Goal: Task Accomplishment & Management: Use online tool/utility

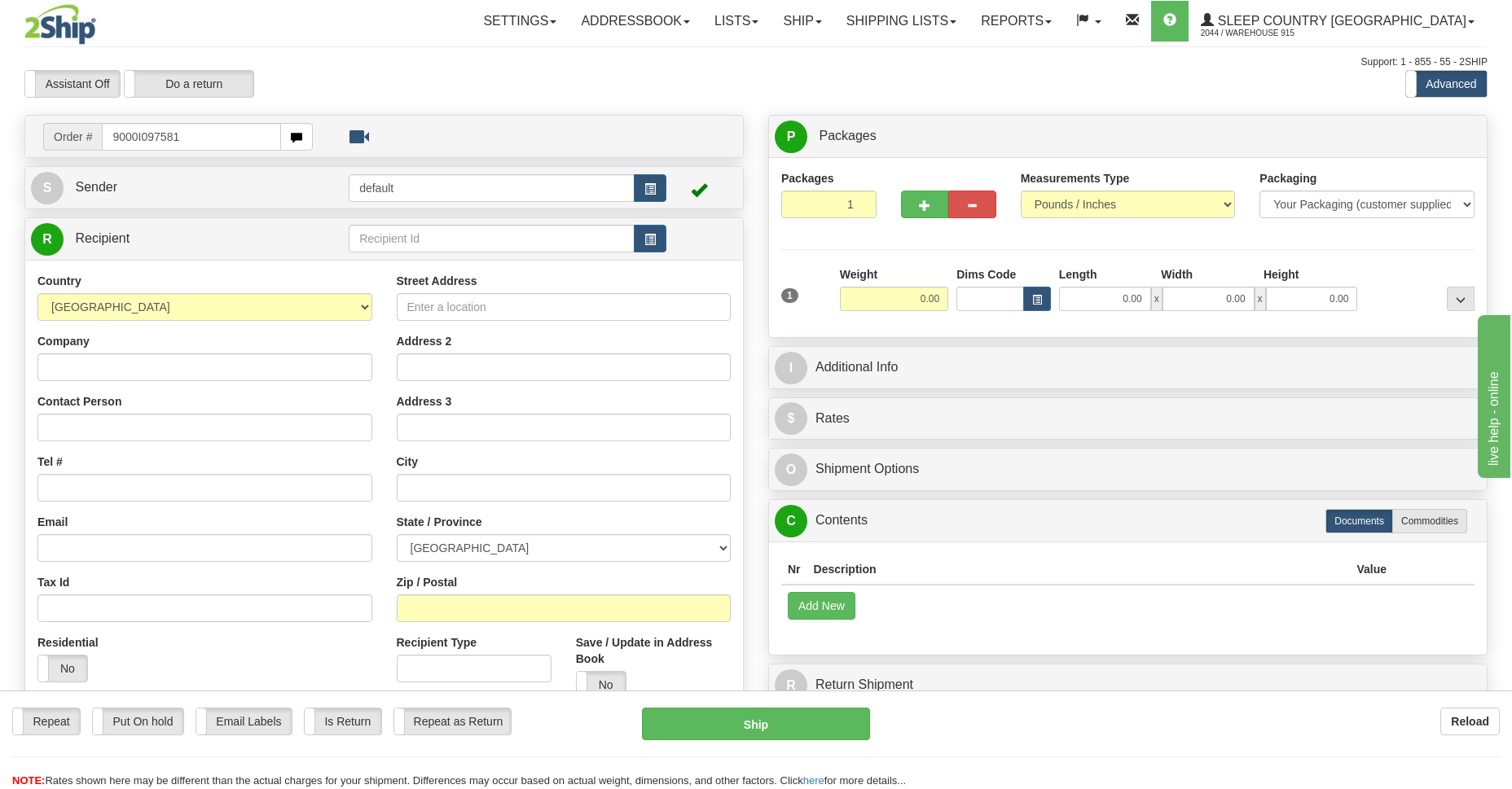
type input "9000I097581"
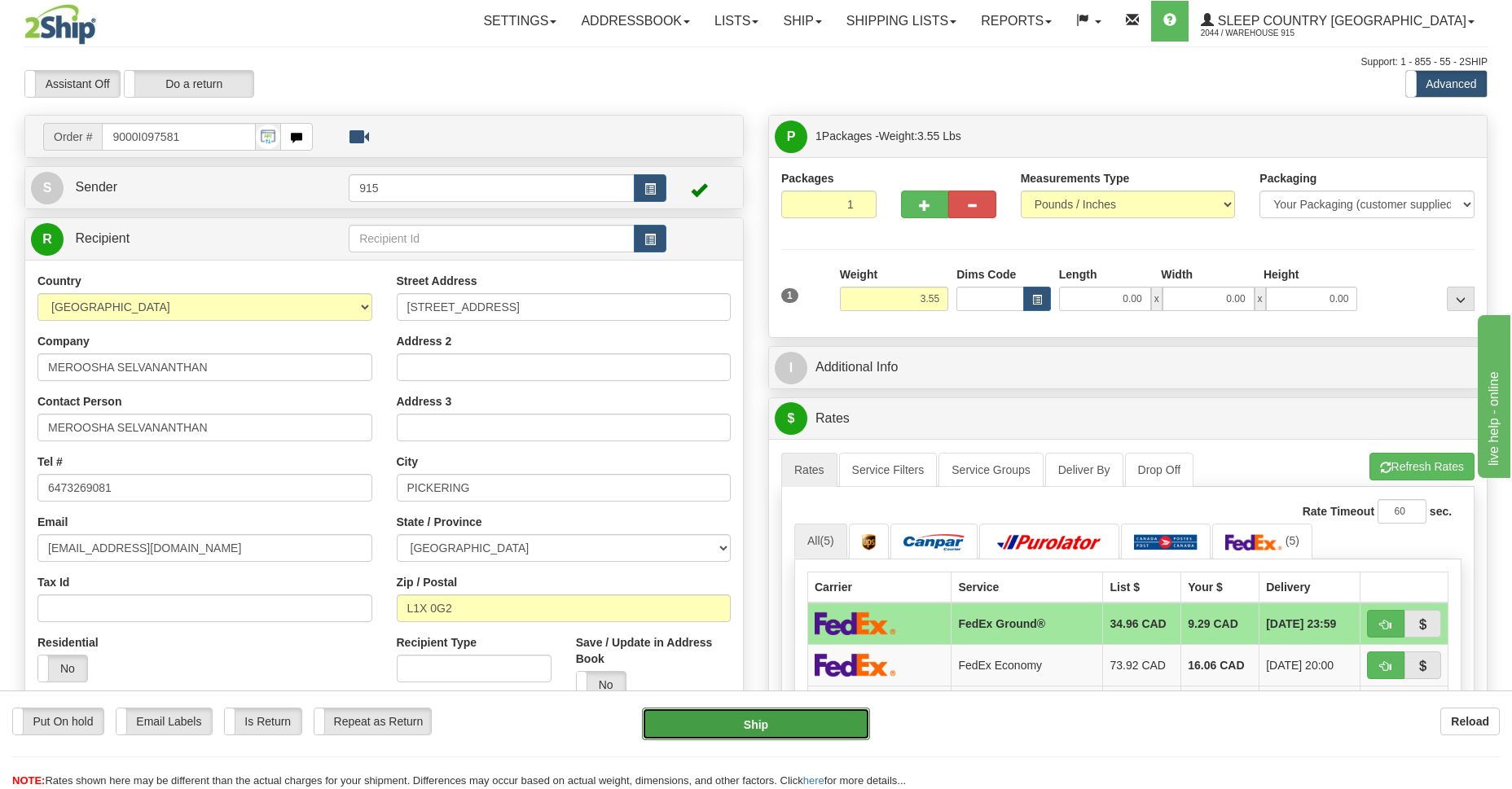
click at [763, 730] on button "Ship" at bounding box center [756, 723] width 227 height 32
type input "92"
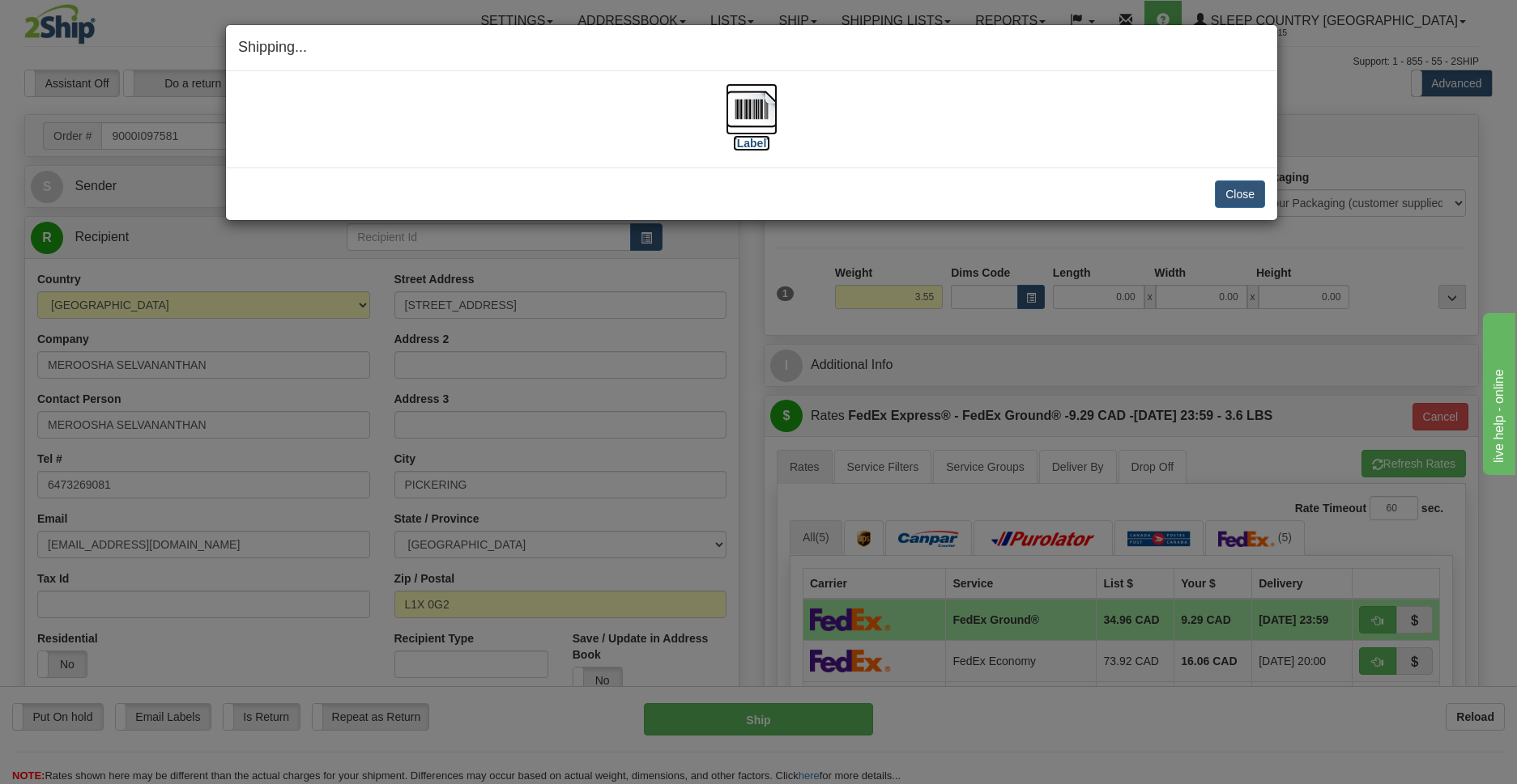
click at [745, 118] on img at bounding box center [751, 109] width 52 height 52
click at [1233, 199] on button "Close" at bounding box center [1240, 194] width 51 height 27
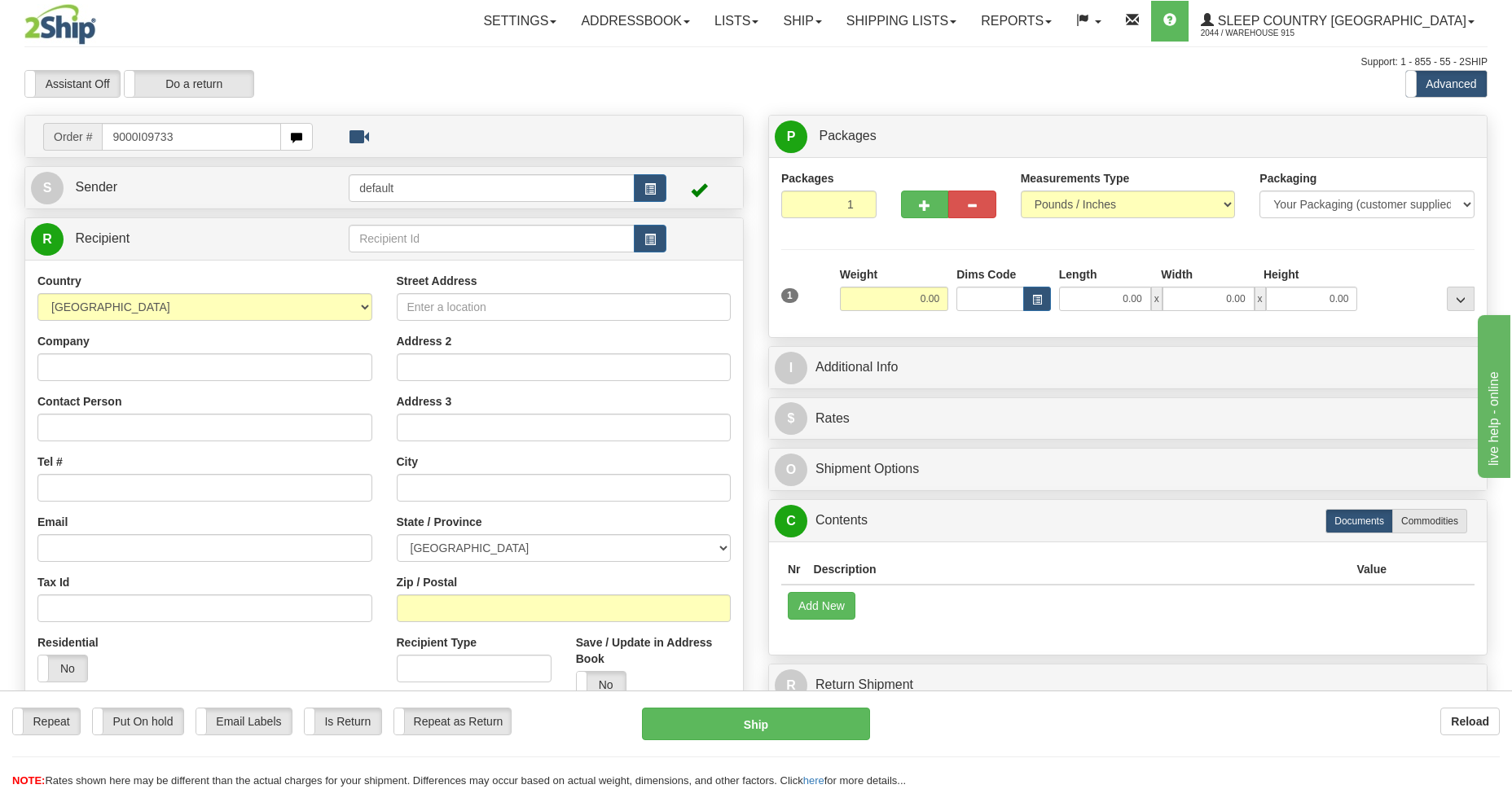
type input "9000I097332"
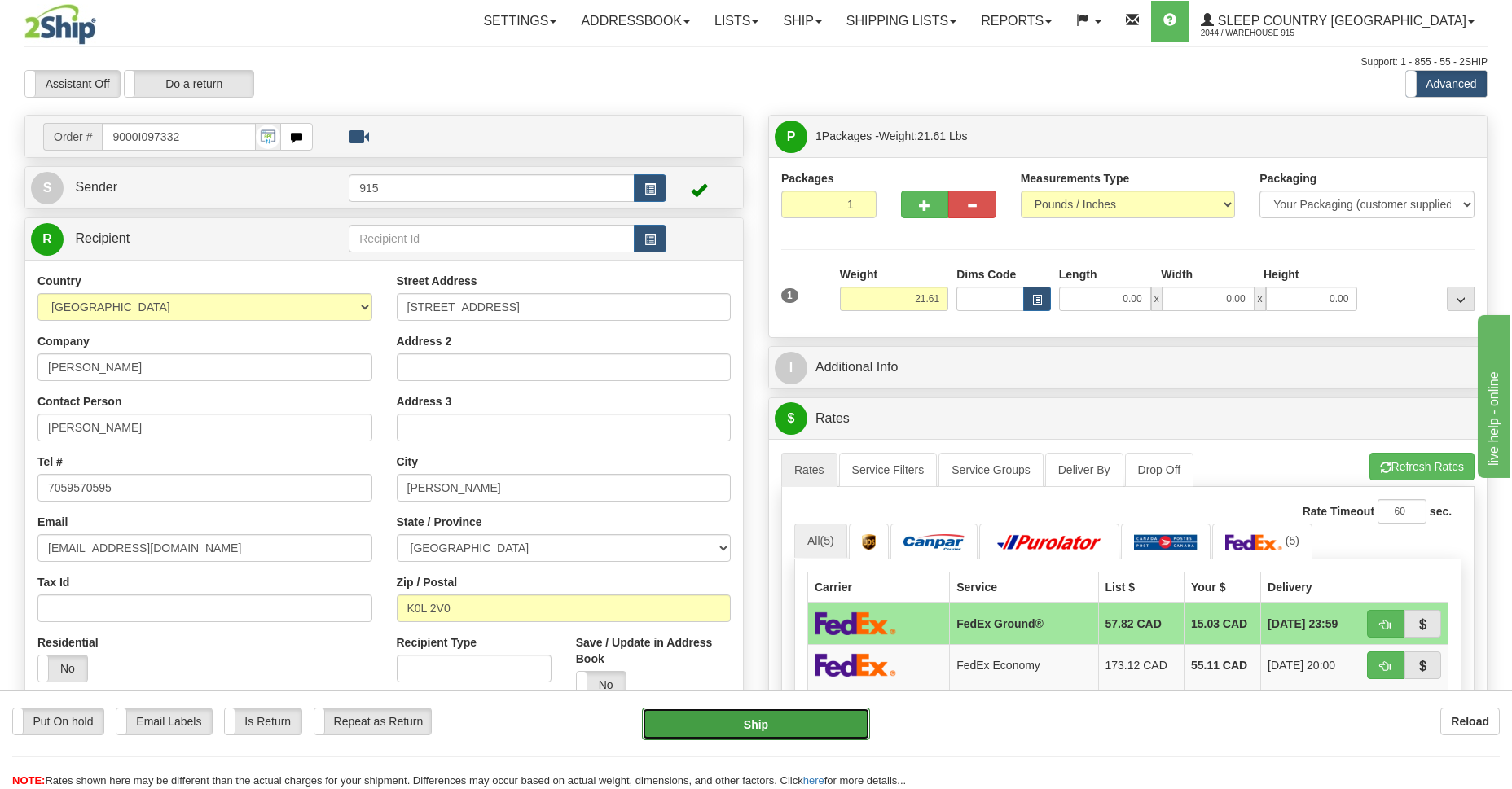
click at [755, 723] on button "Ship" at bounding box center [756, 723] width 227 height 32
type input "92"
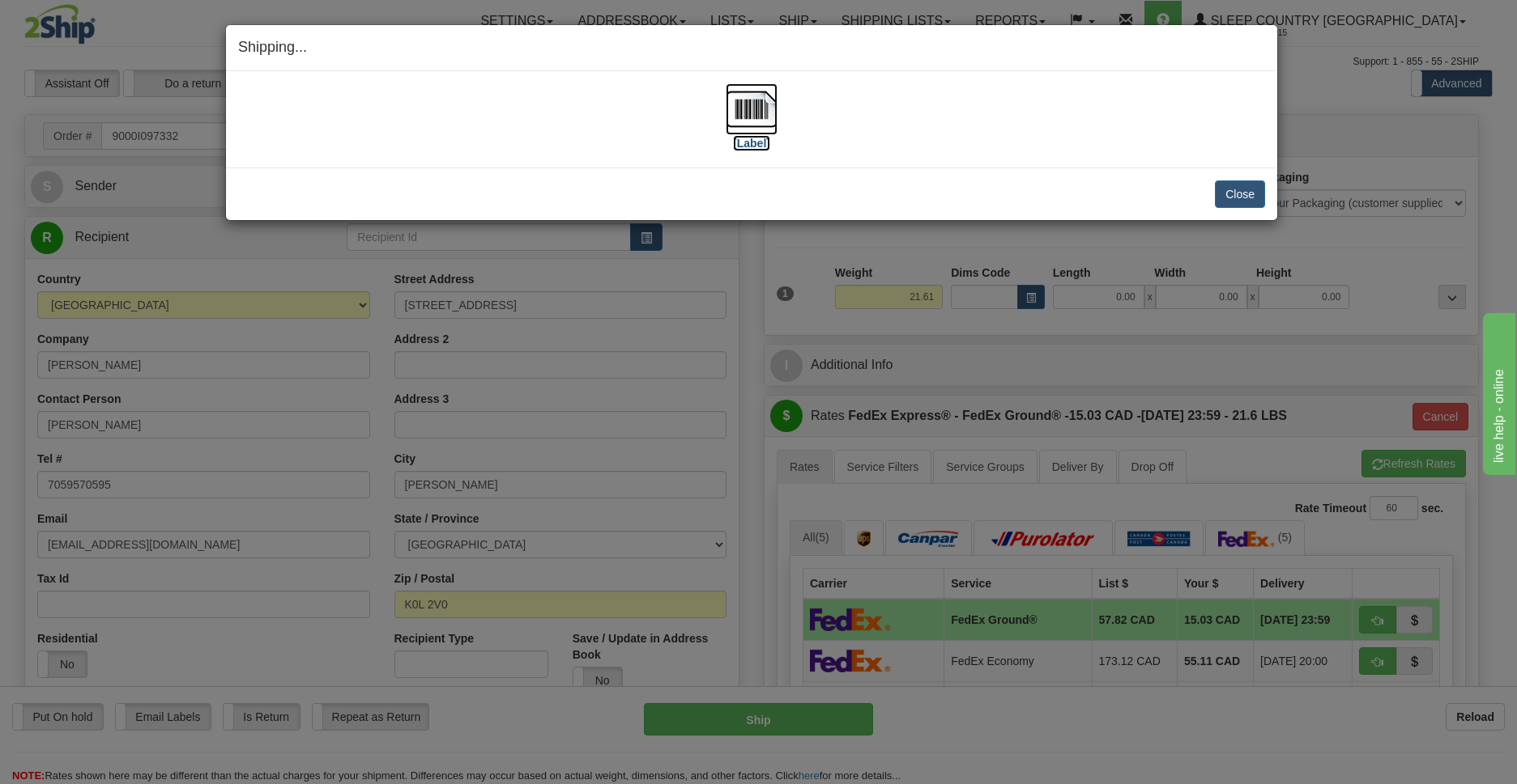
click at [753, 118] on img at bounding box center [751, 109] width 52 height 52
click at [1233, 188] on button "Close" at bounding box center [1240, 194] width 51 height 27
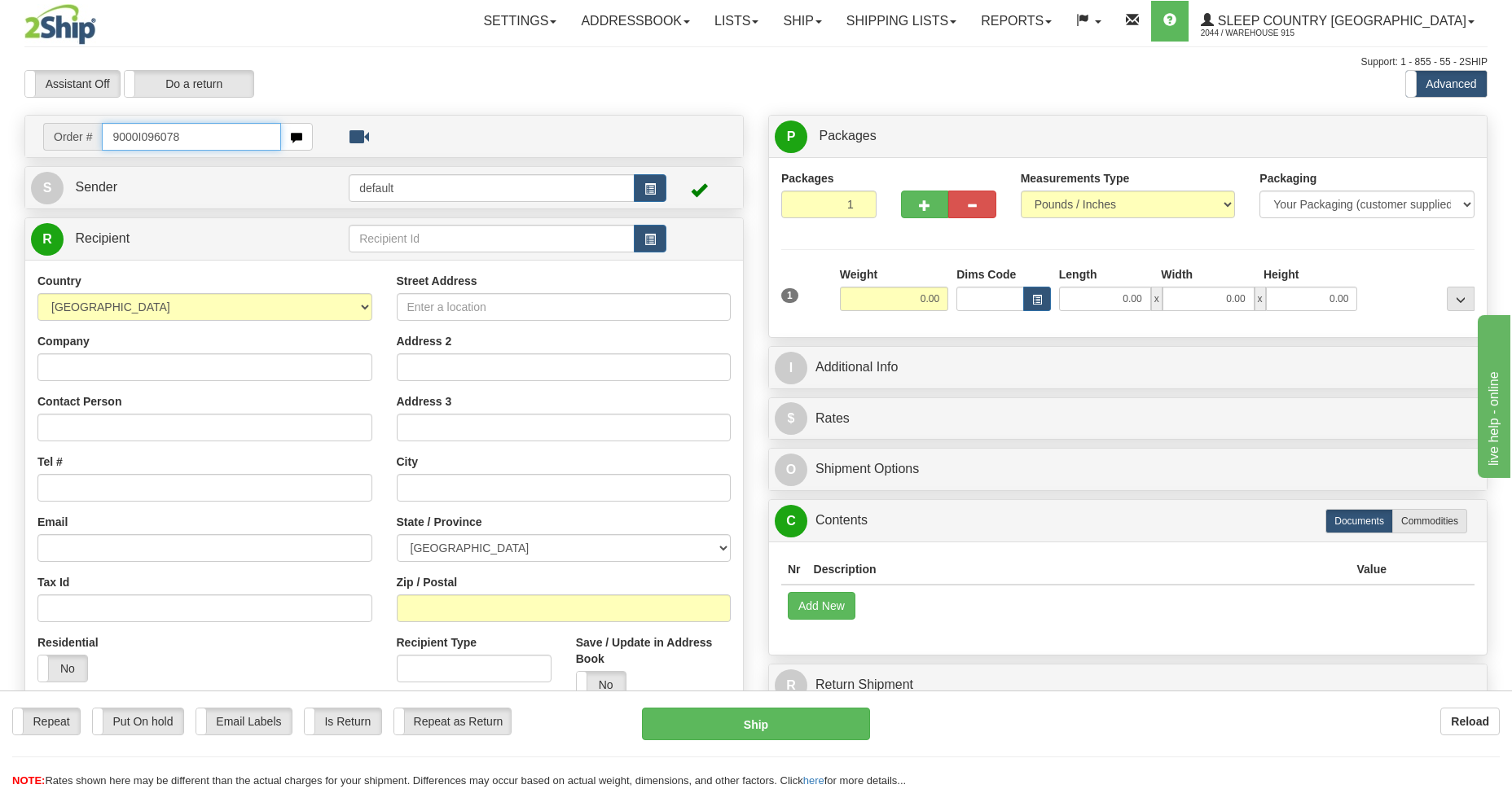
type input "9000I096078"
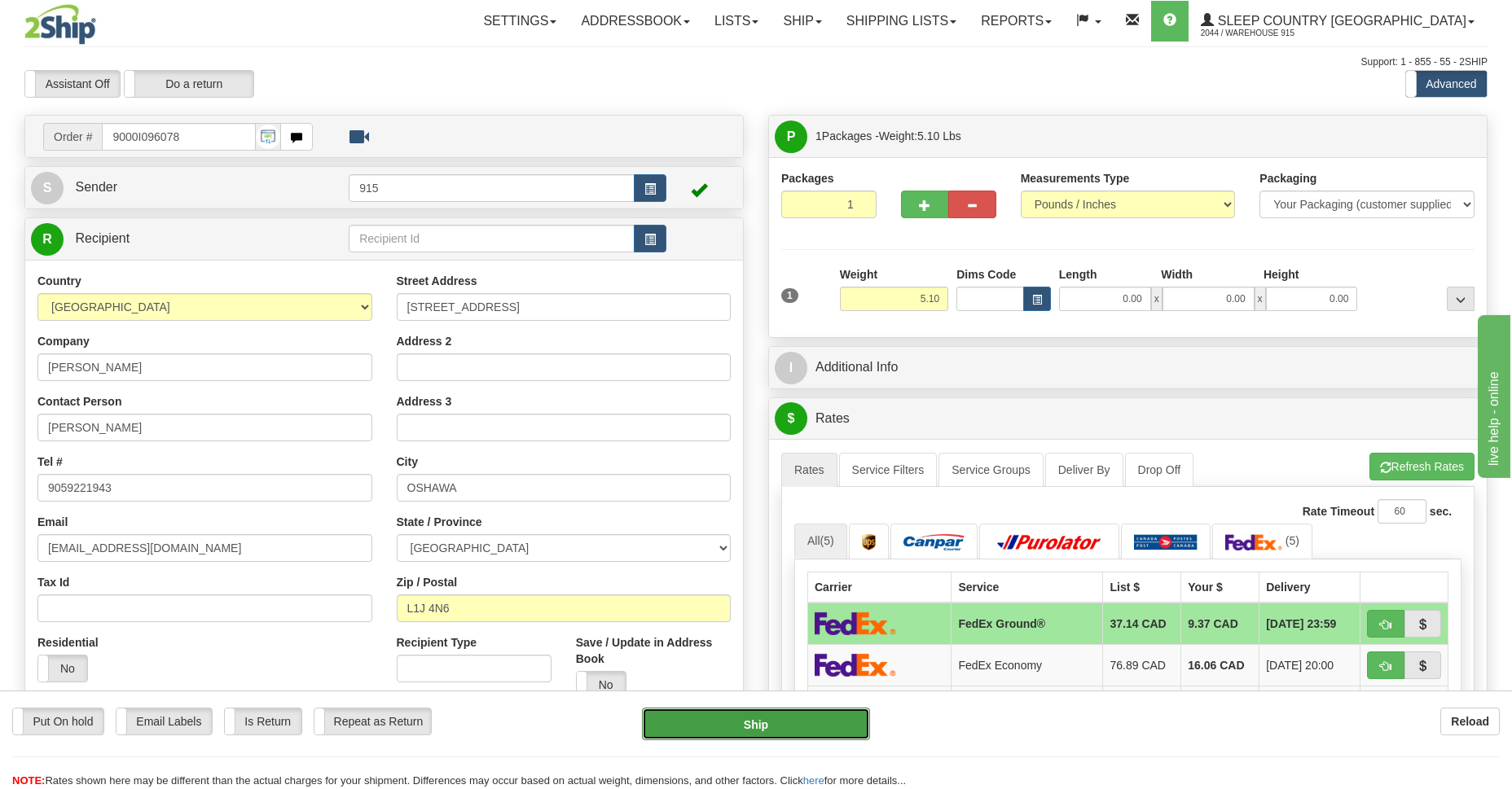
click at [739, 731] on button "Ship" at bounding box center [756, 723] width 227 height 32
type input "92"
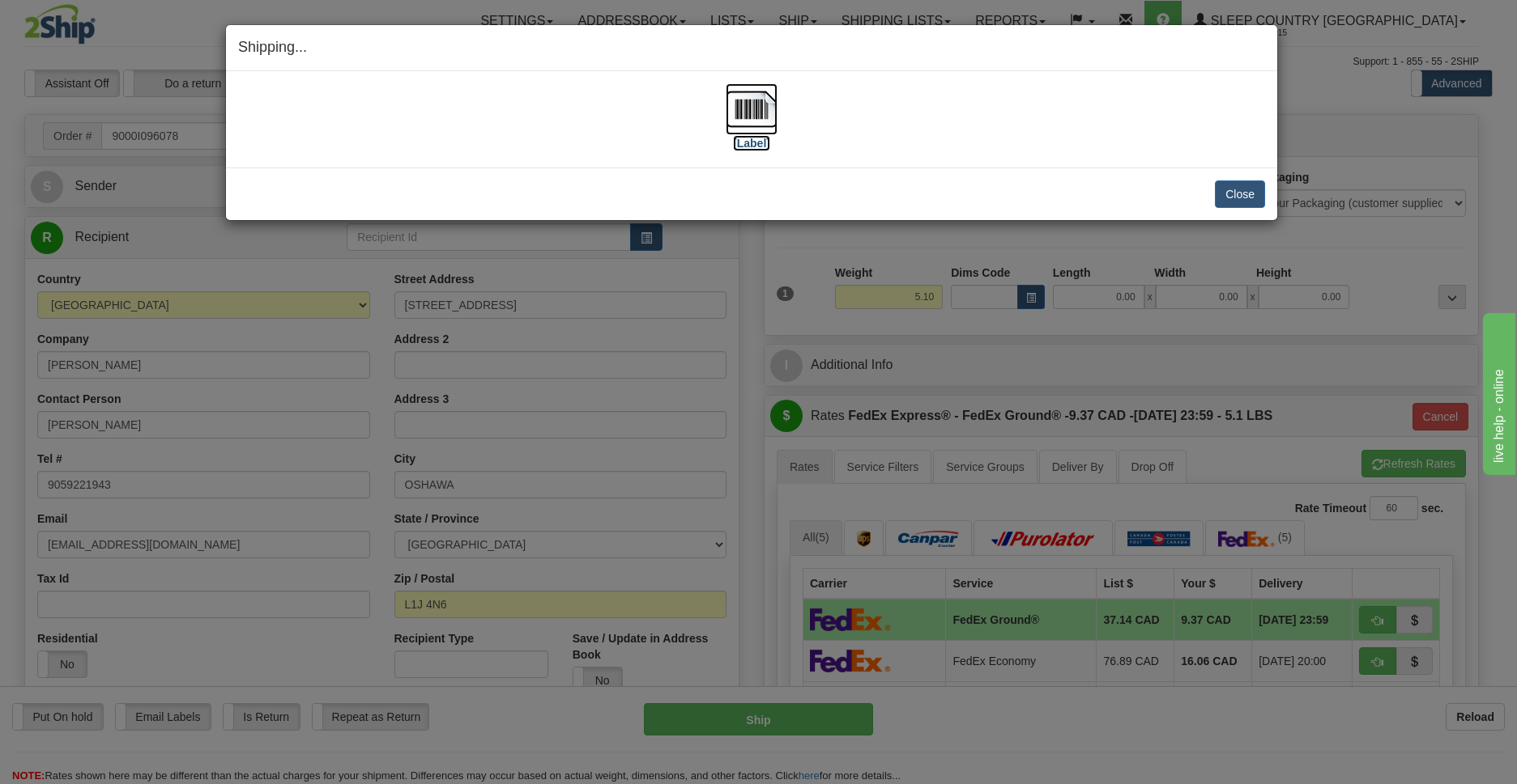
click at [740, 108] on img at bounding box center [751, 109] width 52 height 52
drag, startPoint x: 1233, startPoint y: 193, endPoint x: 1209, endPoint y: 164, distance: 37.6
click at [1233, 188] on button "Close" at bounding box center [1240, 194] width 51 height 27
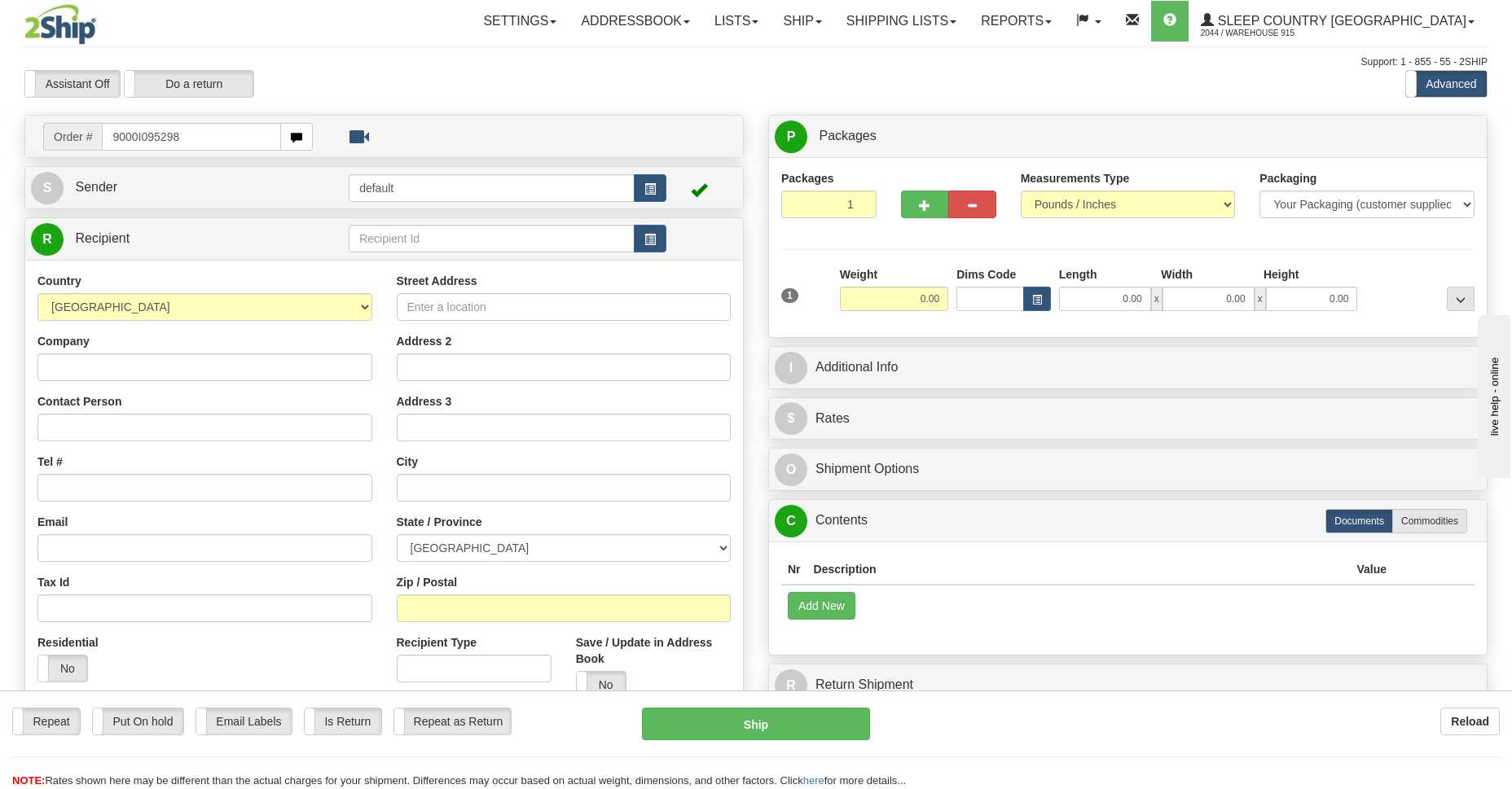
type input "9000I095298"
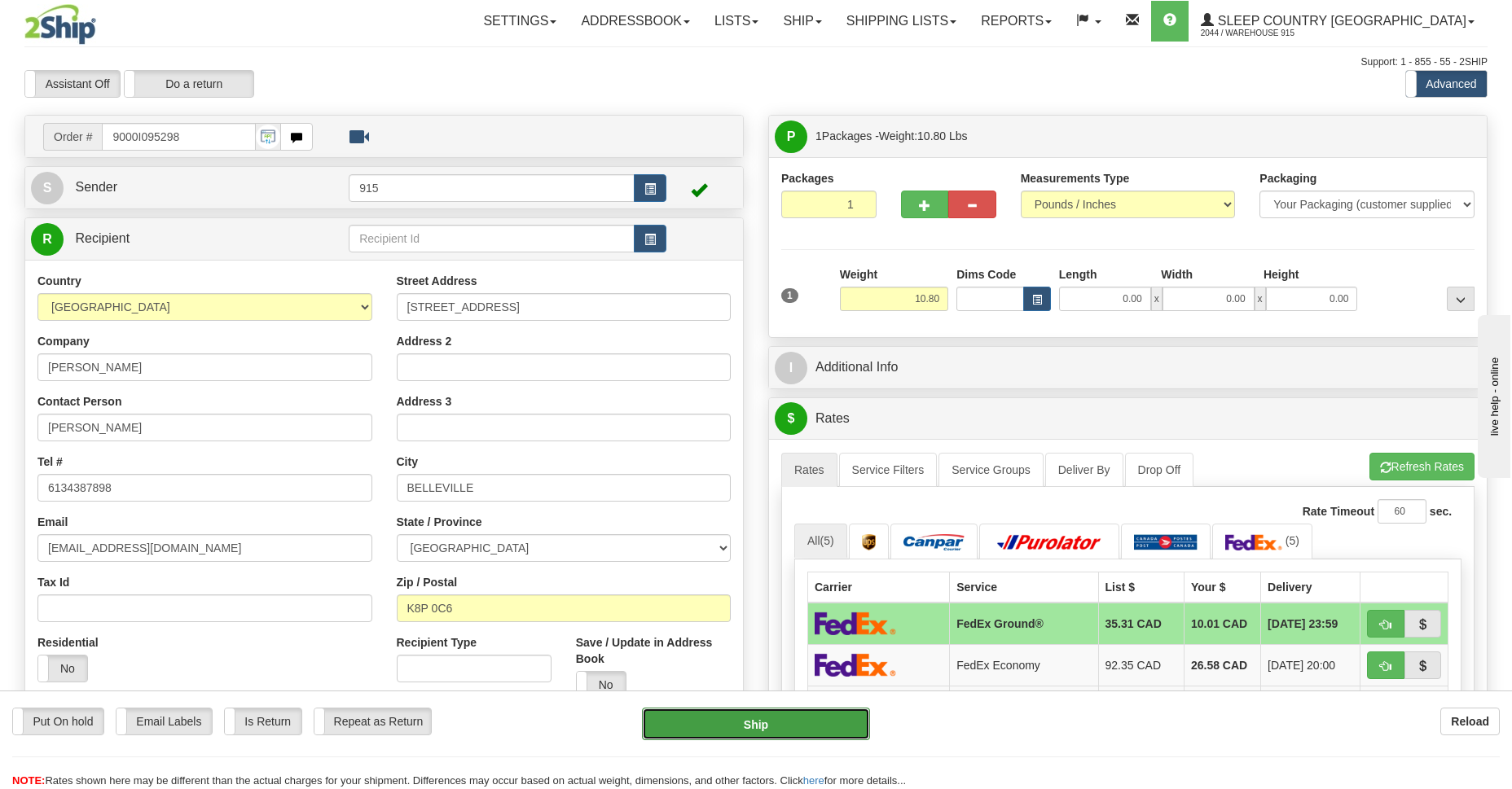
click at [714, 734] on button "Ship" at bounding box center [756, 723] width 227 height 32
type input "92"
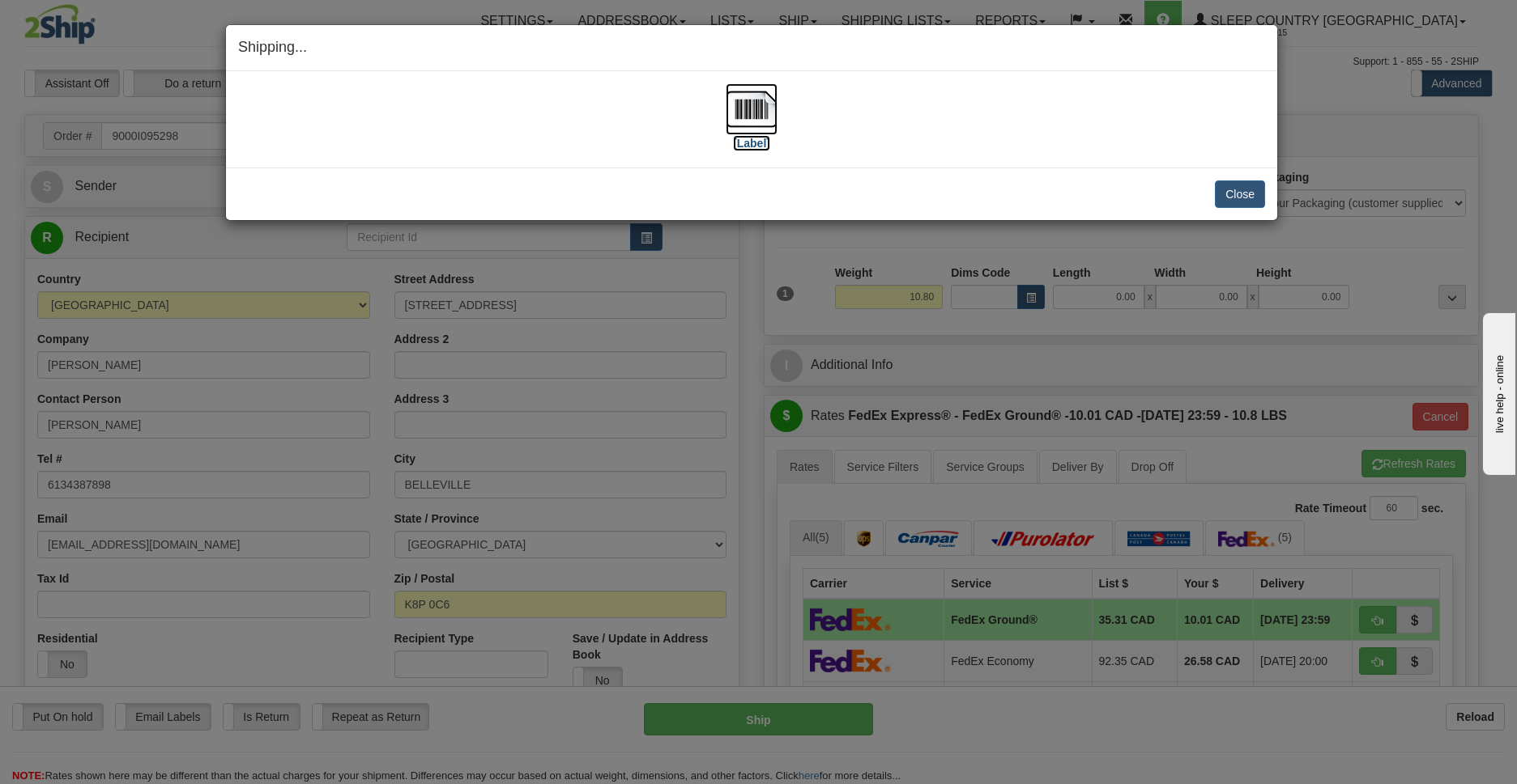
click at [747, 113] on img at bounding box center [751, 109] width 52 height 52
click at [1227, 187] on button "Close" at bounding box center [1240, 194] width 51 height 27
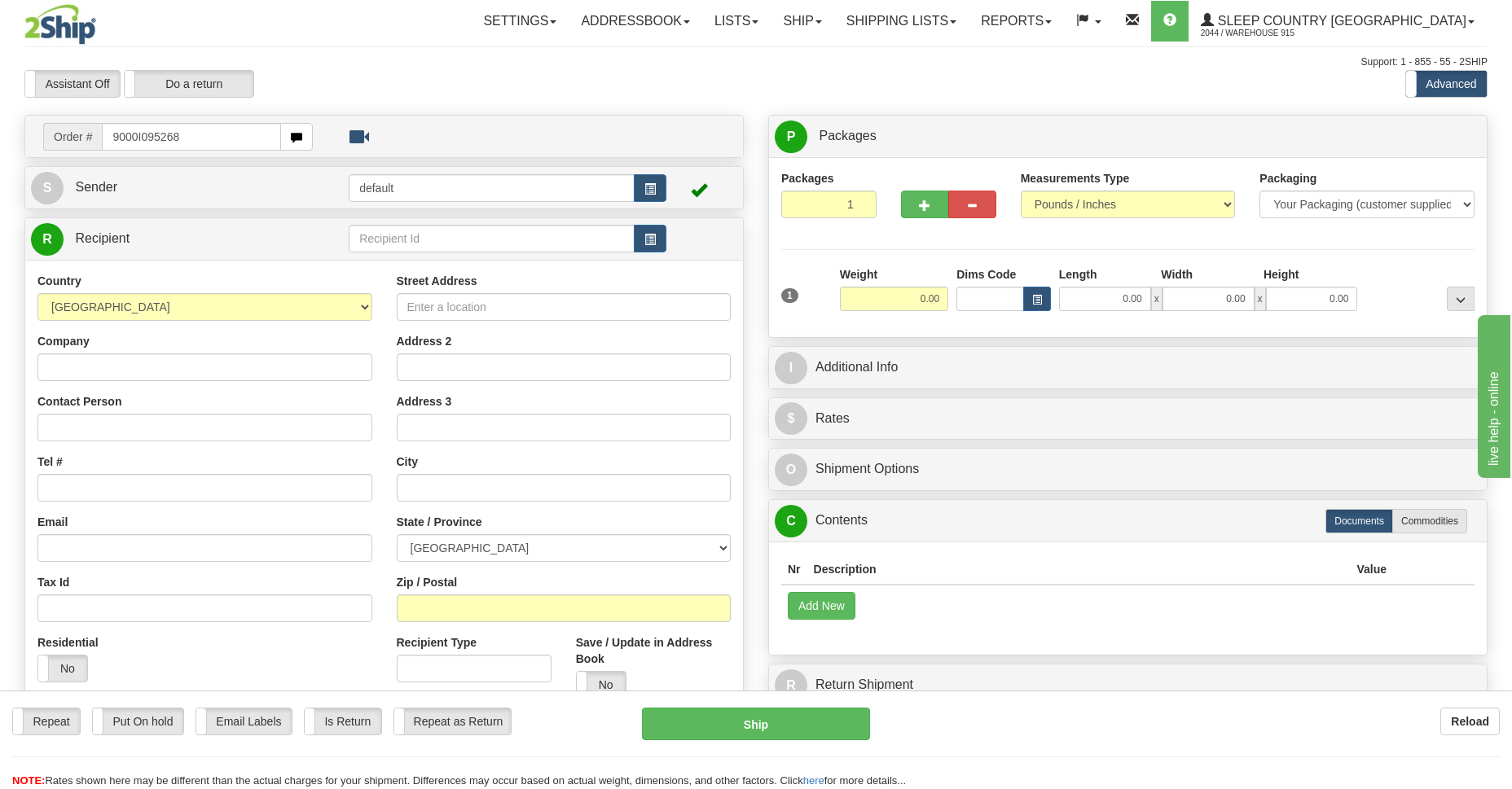
type input "9000I095268"
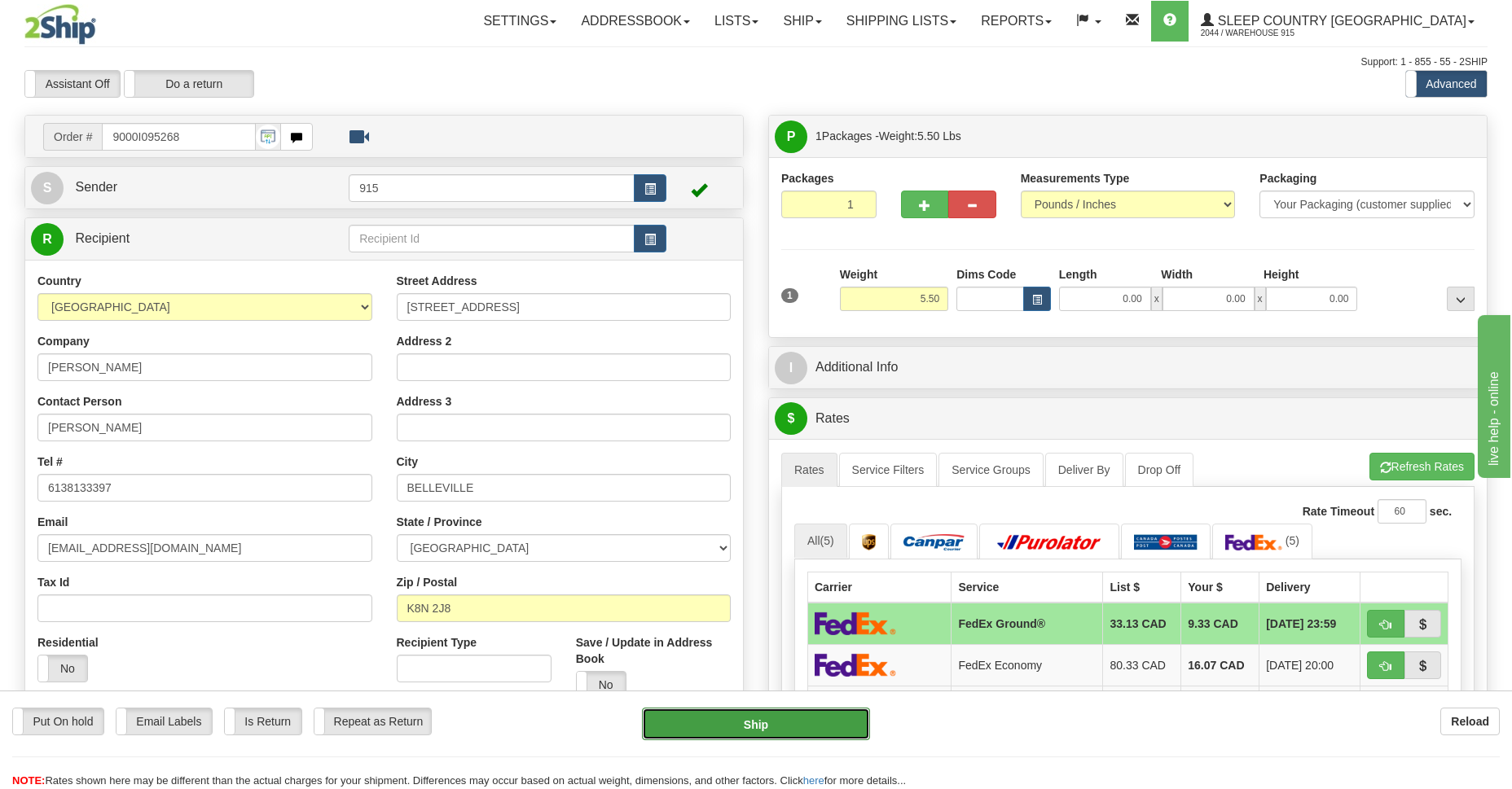
click at [738, 727] on button "Ship" at bounding box center [756, 723] width 227 height 32
type input "92"
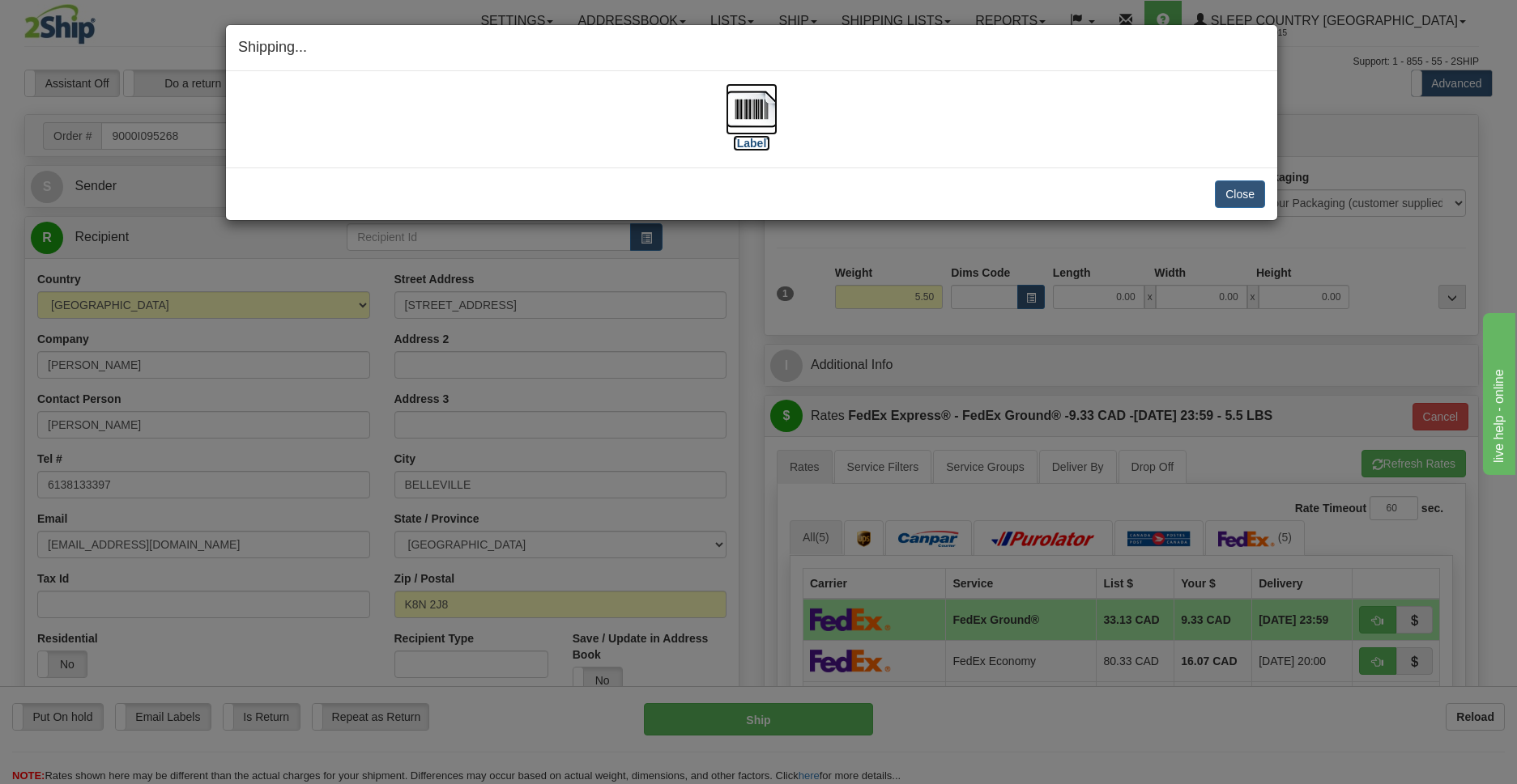
click at [756, 117] on img at bounding box center [751, 109] width 52 height 52
click at [1247, 199] on button "Close" at bounding box center [1240, 194] width 51 height 27
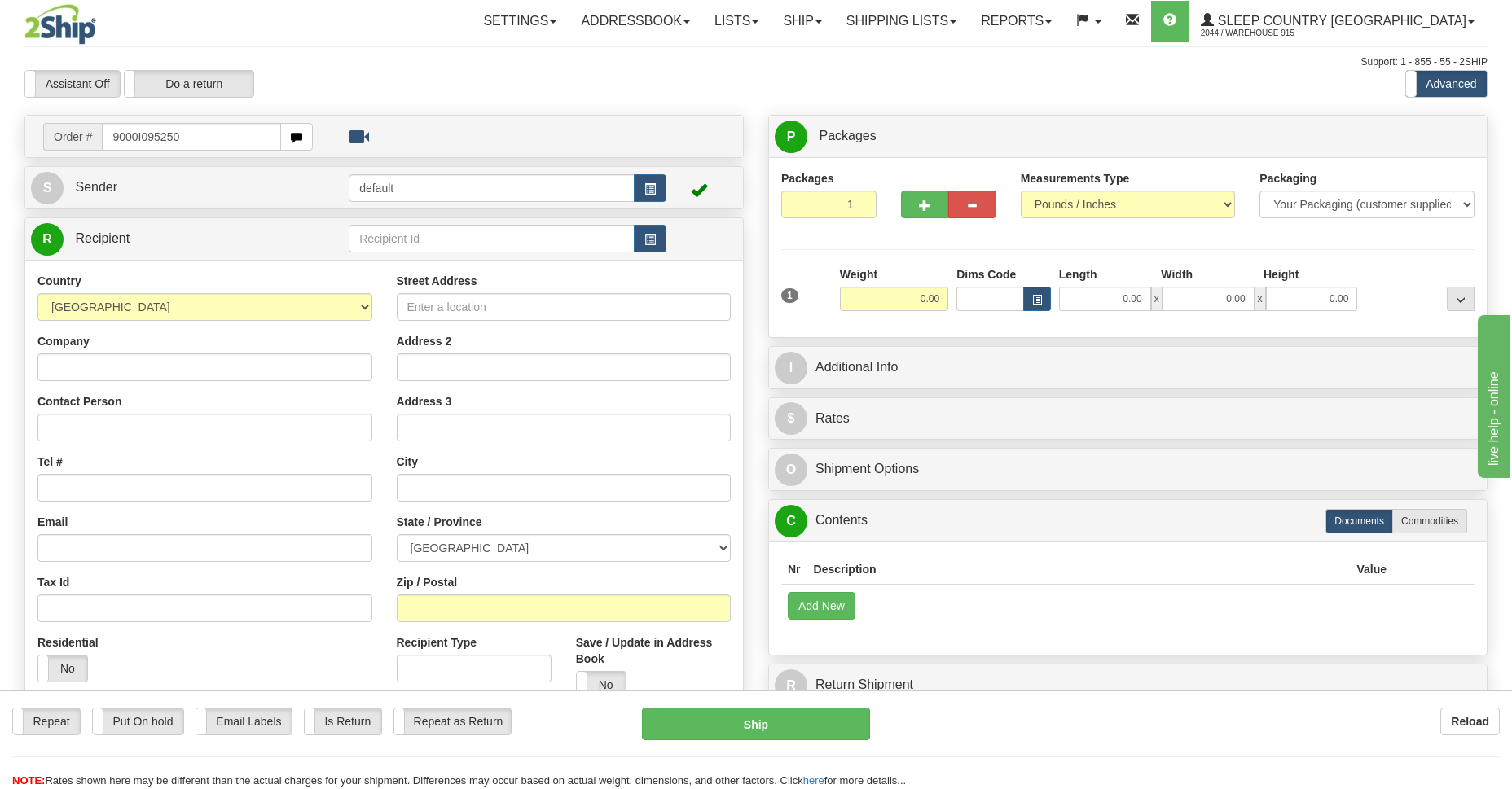
type input "9000I095250"
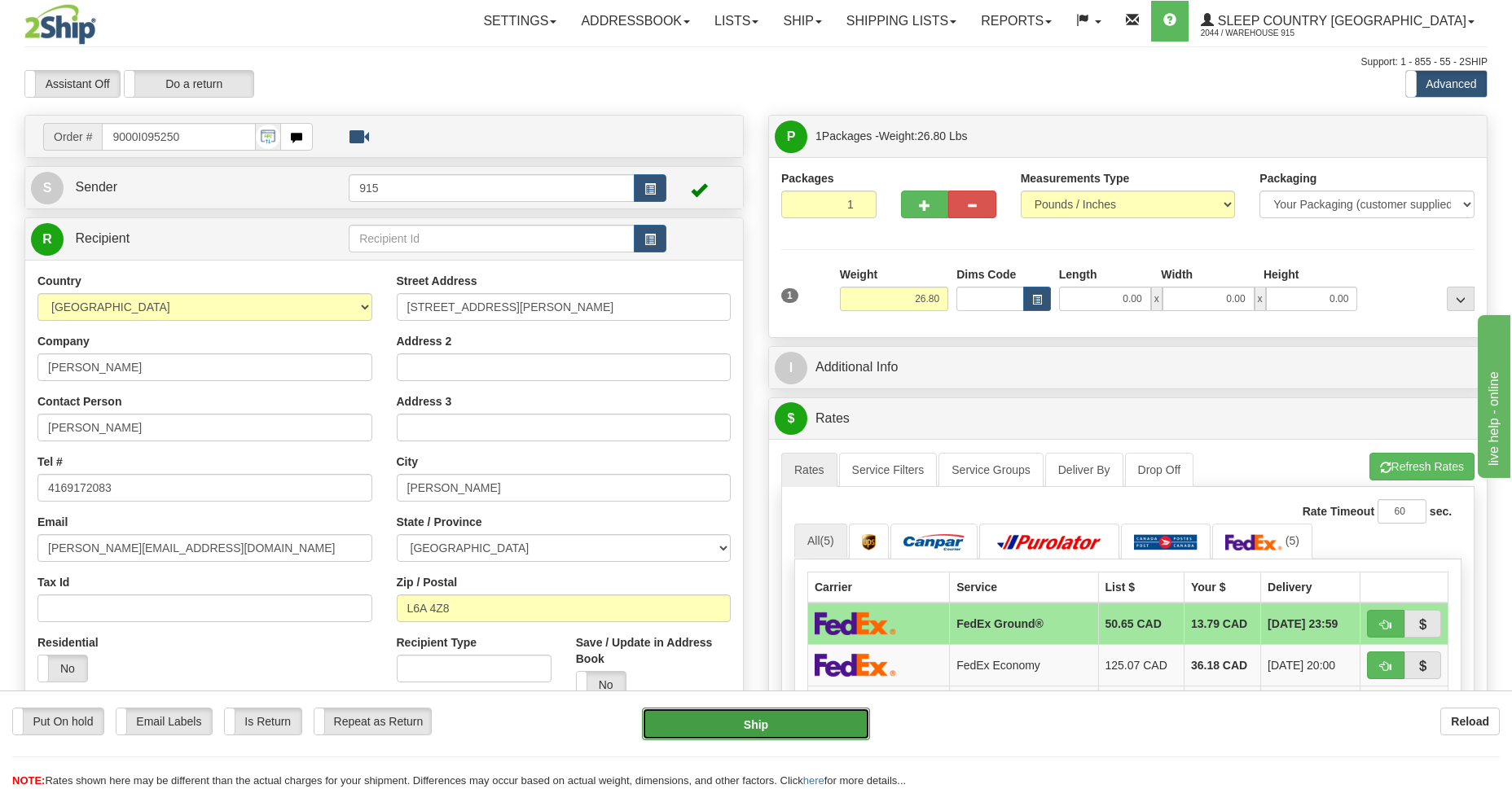
click at [776, 733] on button "Ship" at bounding box center [756, 723] width 227 height 32
type input "92"
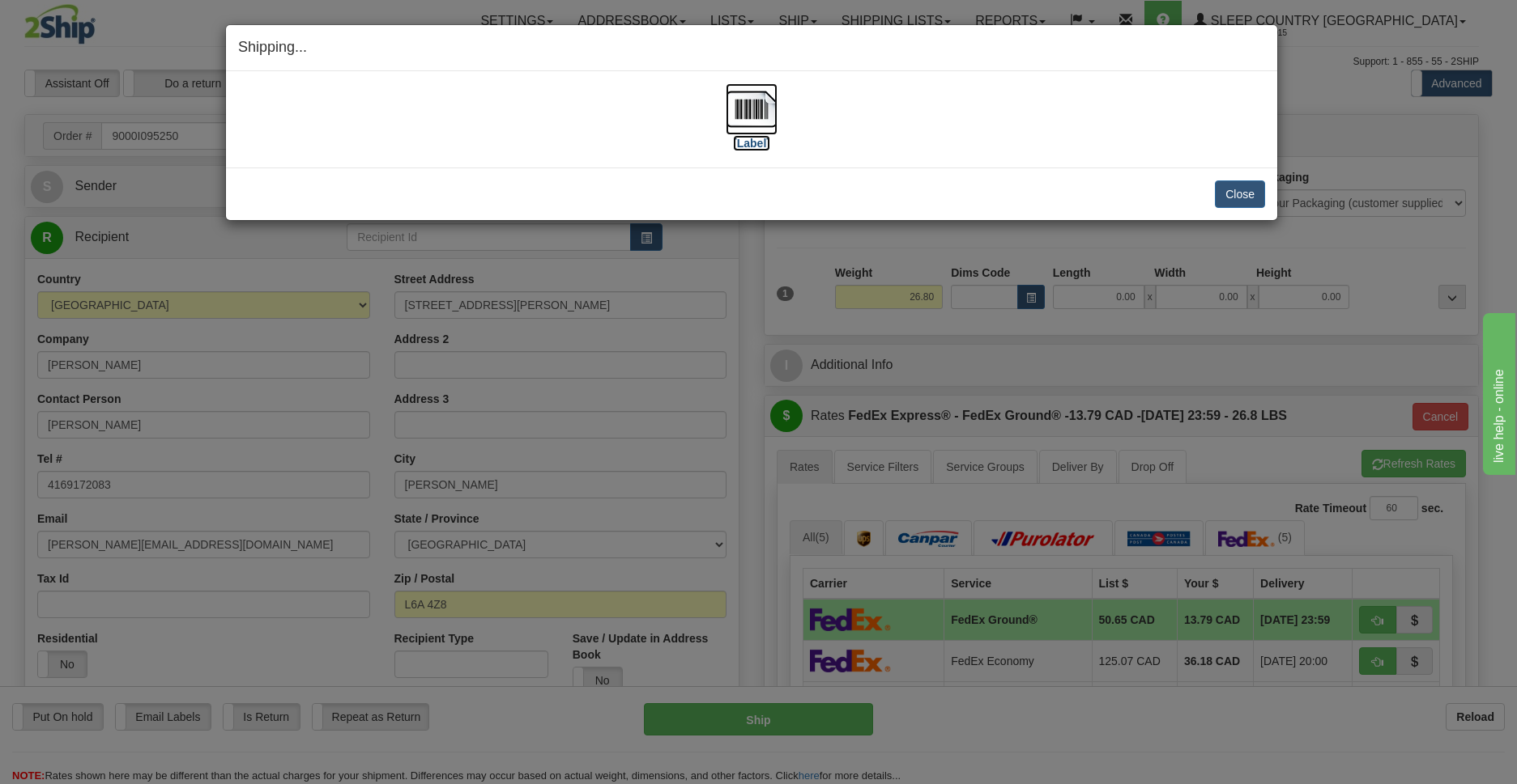
click at [749, 118] on img at bounding box center [751, 109] width 52 height 52
click at [1259, 198] on button "Close" at bounding box center [1240, 194] width 51 height 27
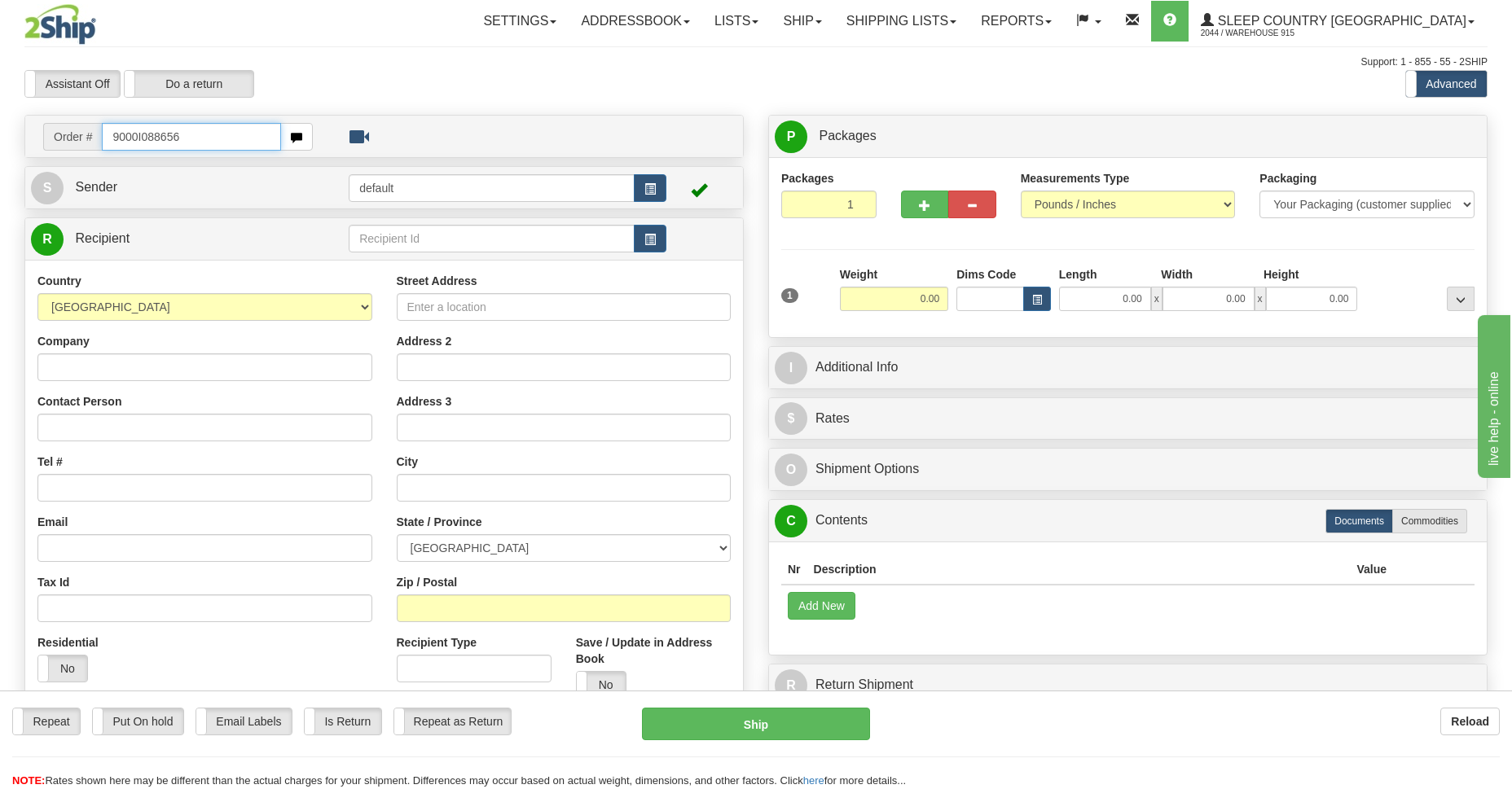
type input "9000I088656"
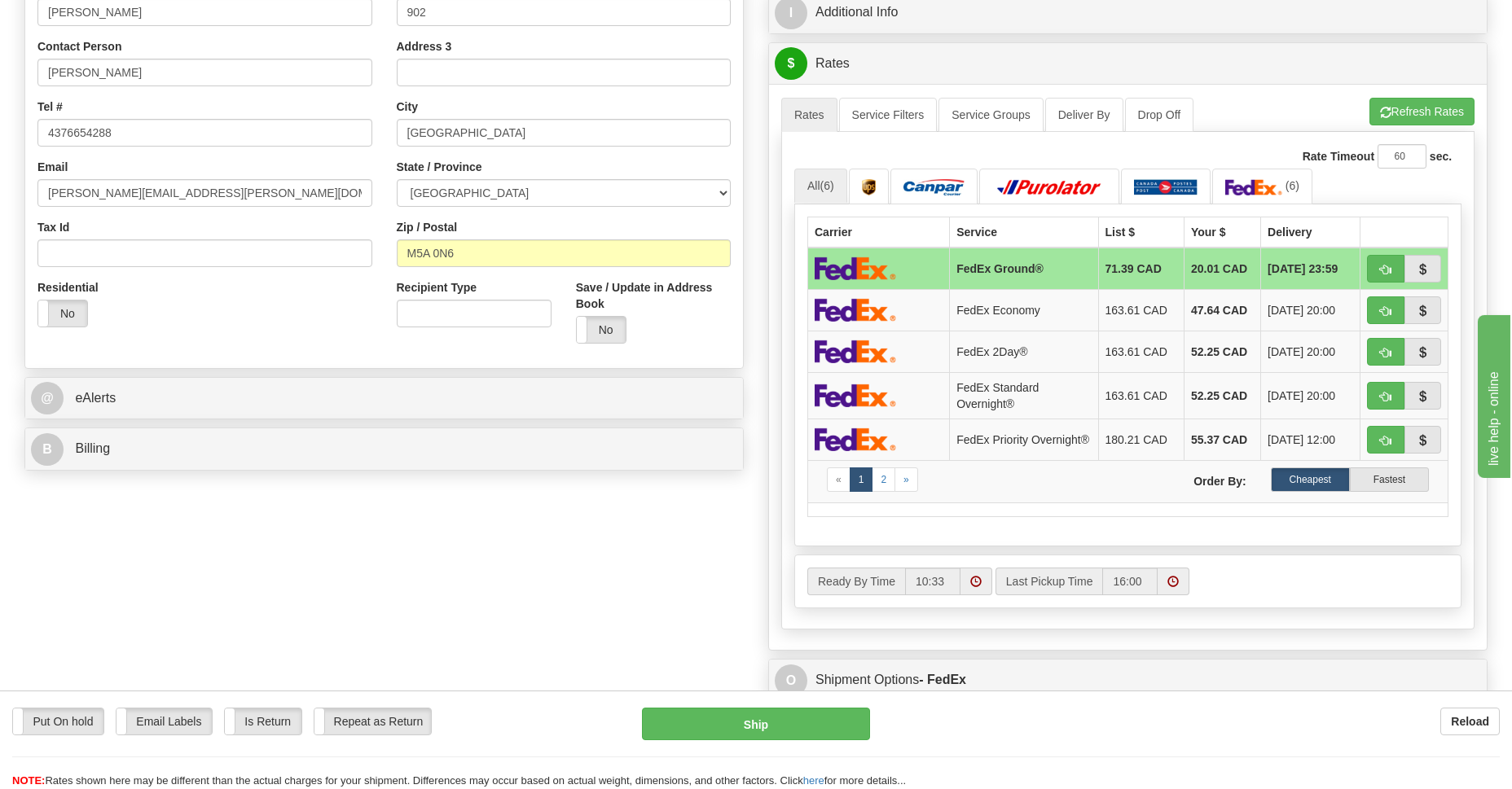
scroll to position [711, 0]
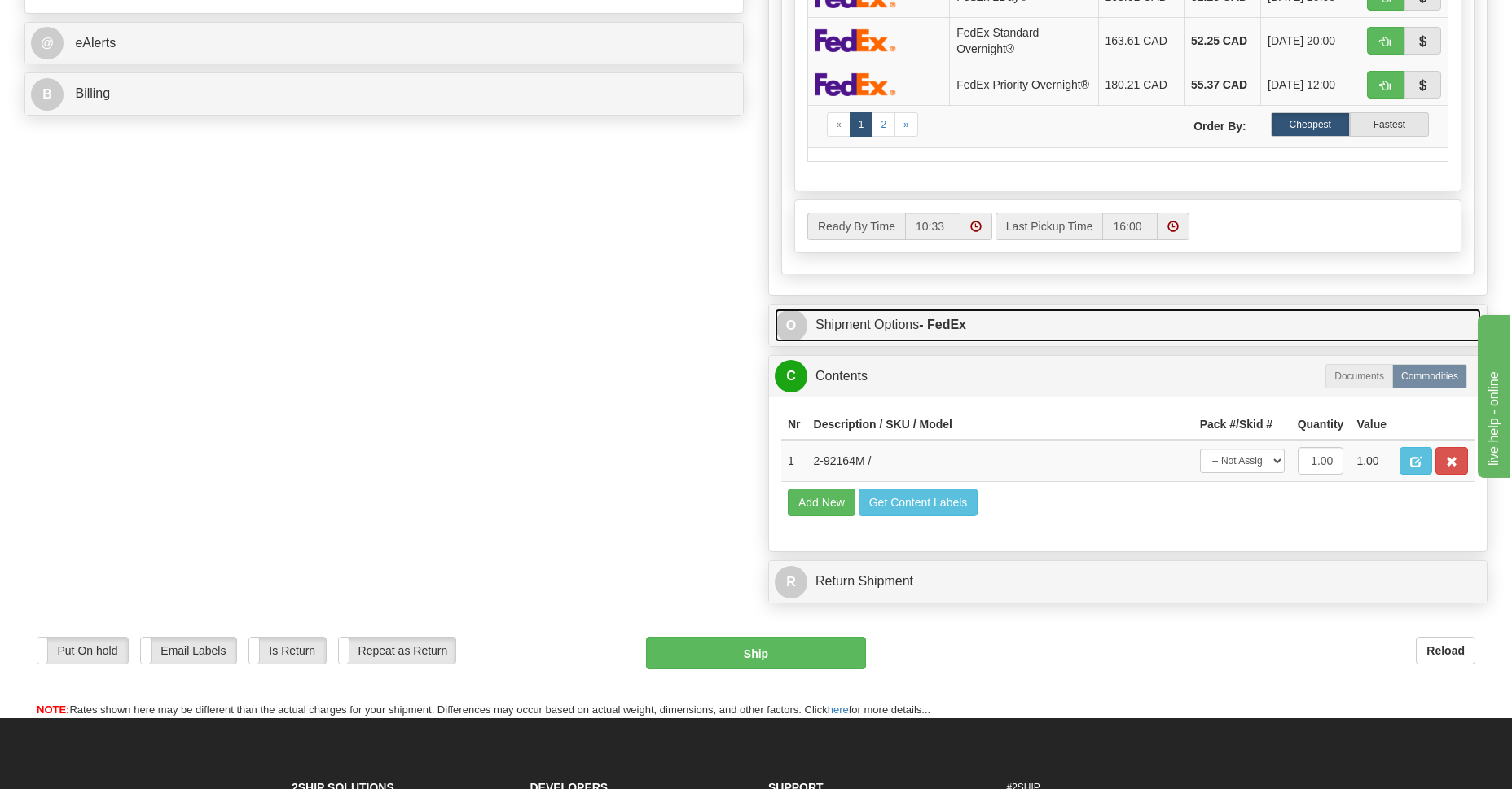
click at [880, 332] on link "O Shipment Options - FedEx" at bounding box center [1127, 325] width 707 height 33
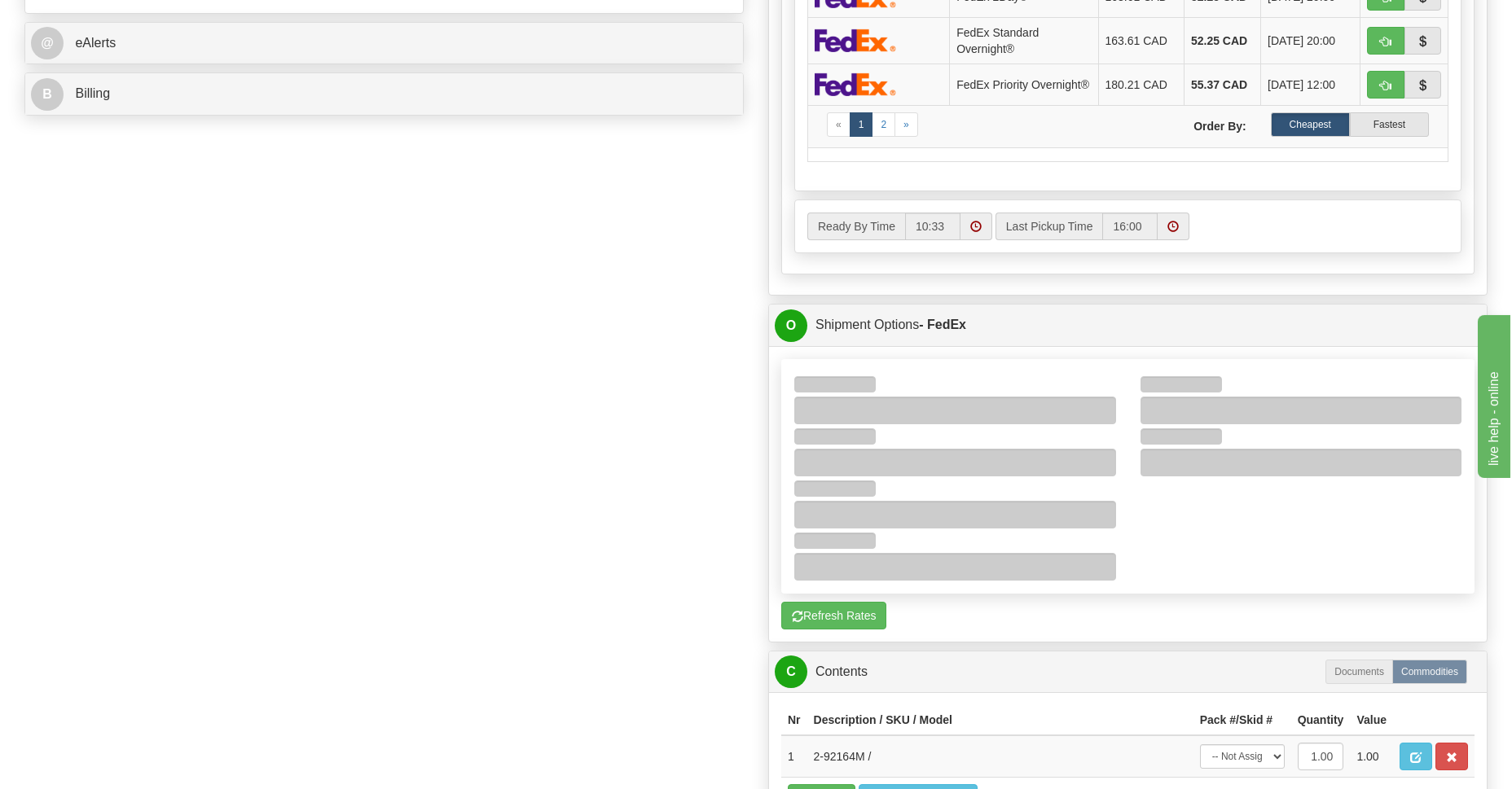
click at [476, 385] on div "Order # 9000I088656 S Sender 915" at bounding box center [756, 155] width 1488 height 1503
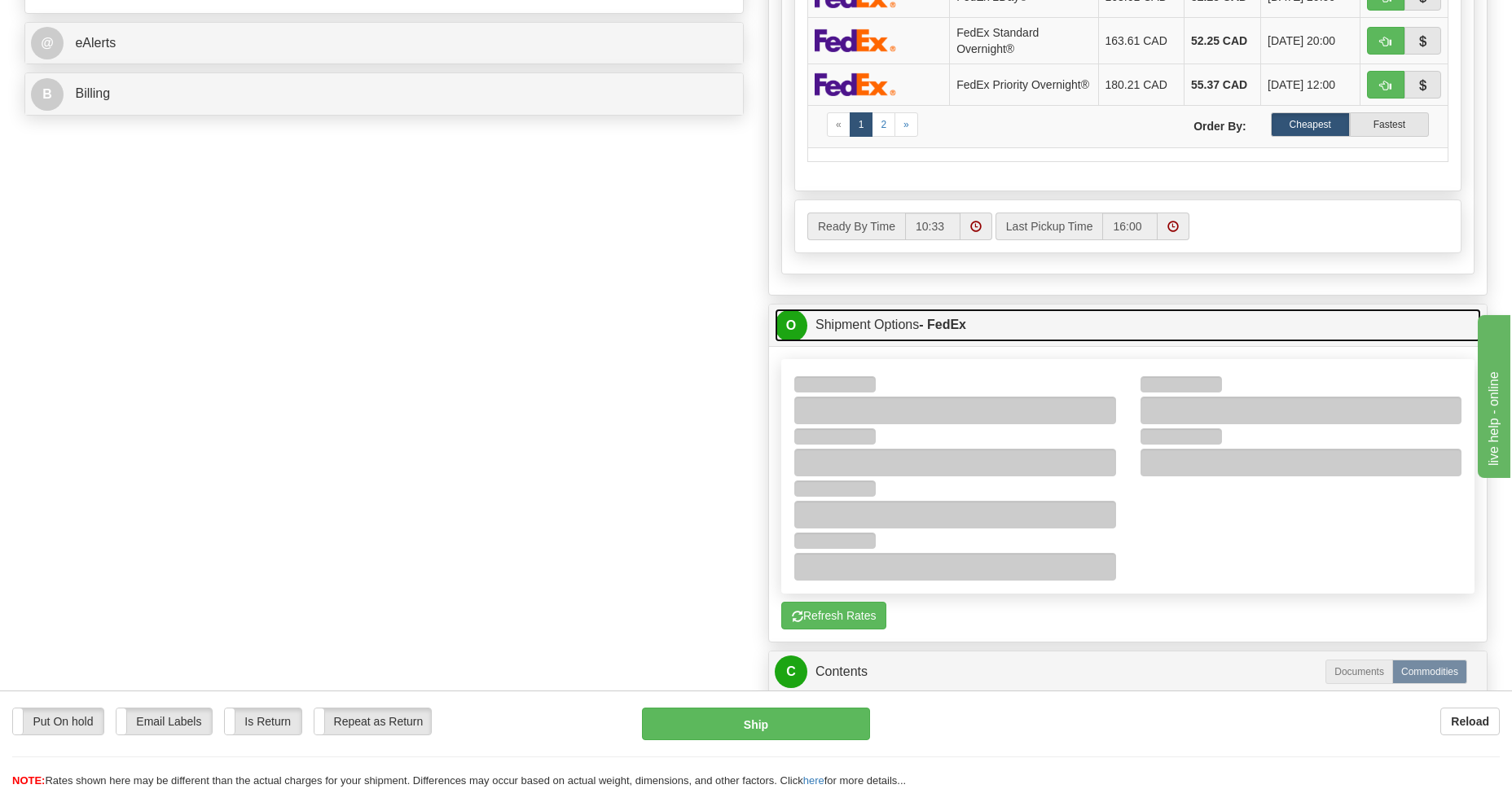
click at [858, 342] on link "O Shipment Options - FedEx" at bounding box center [1127, 325] width 707 height 33
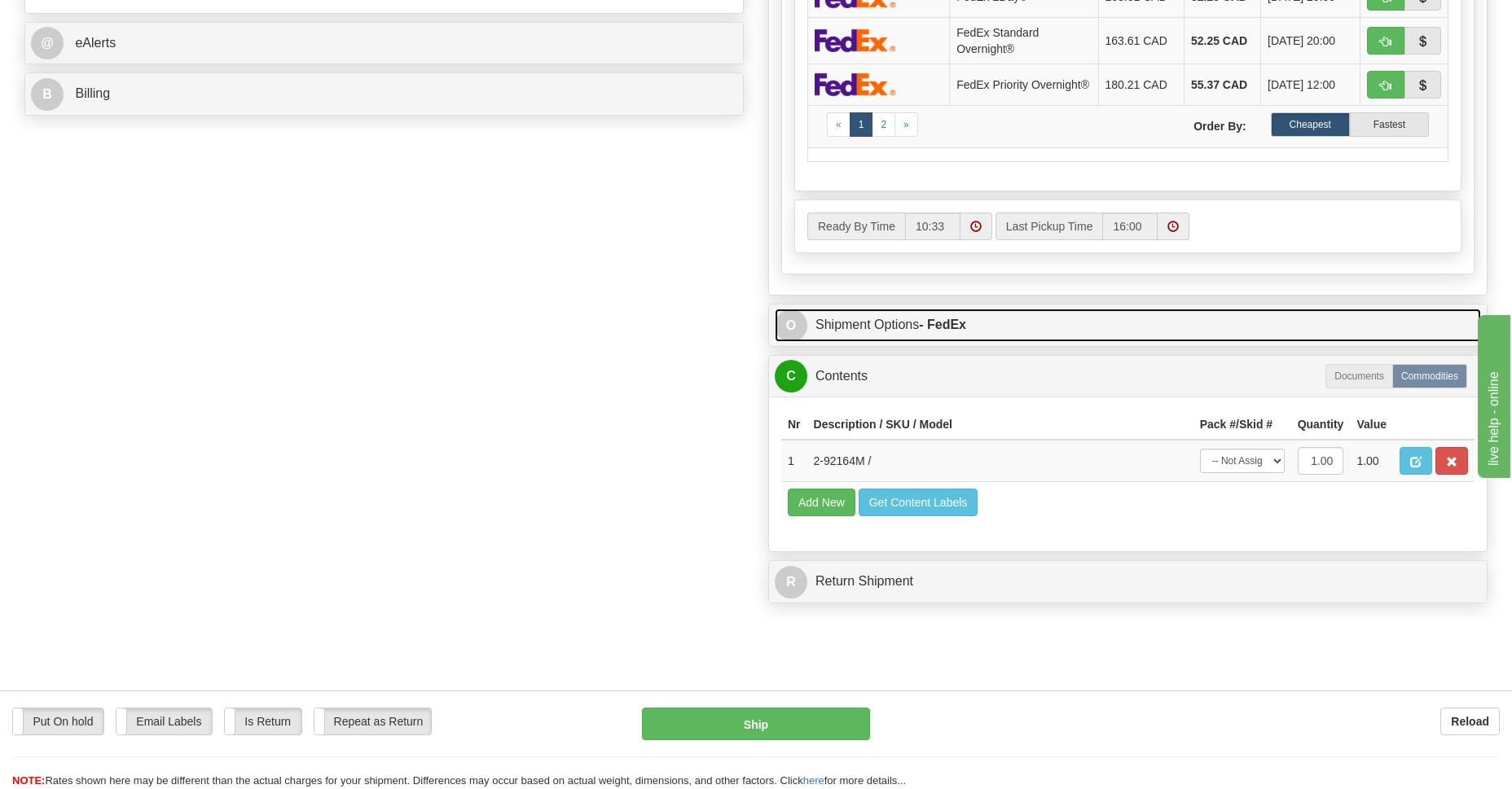
click at [872, 339] on link "O Shipment Options - FedEx" at bounding box center [1127, 325] width 707 height 33
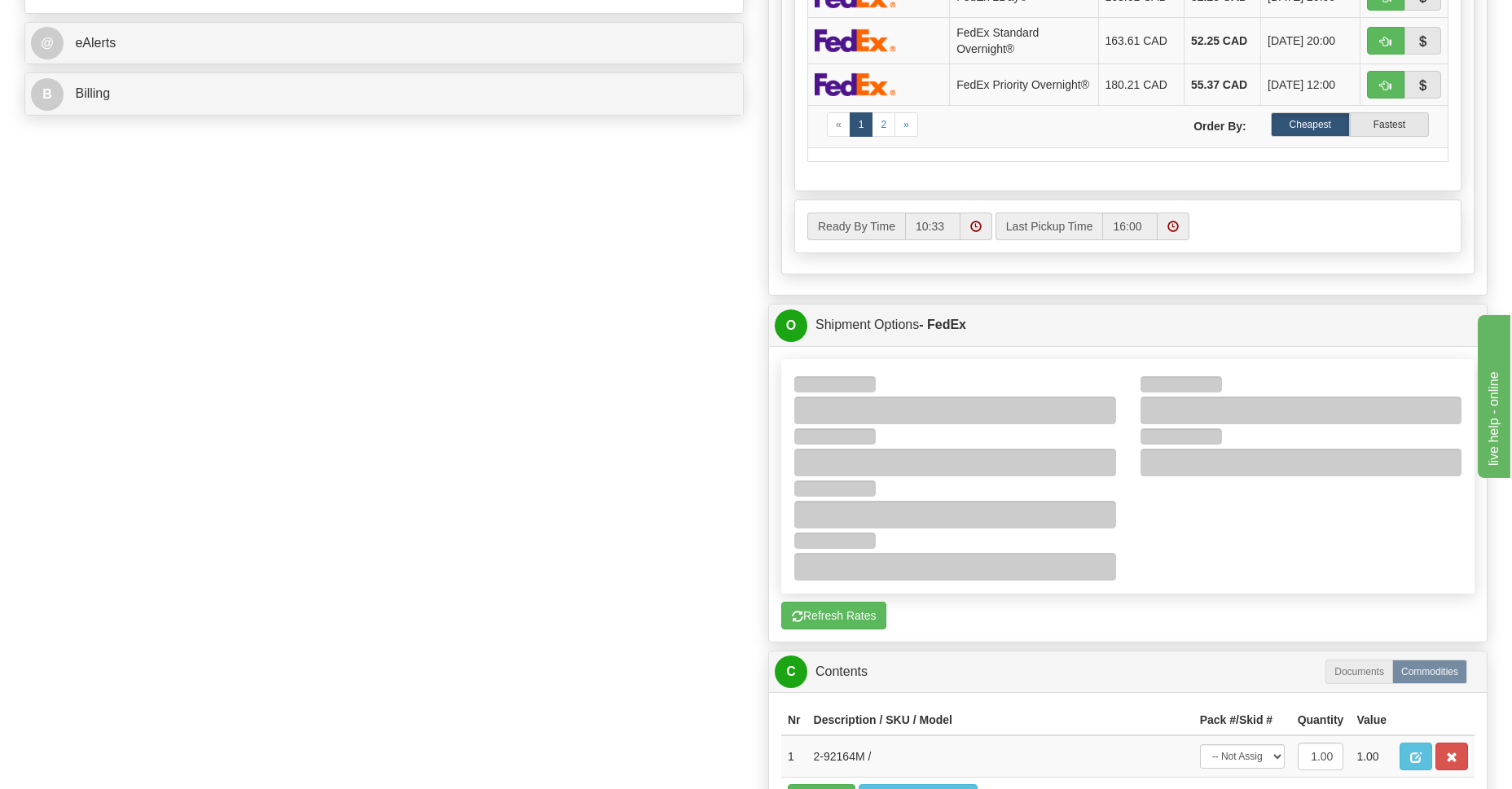
click at [1270, 512] on div at bounding box center [1128, 476] width 692 height 209
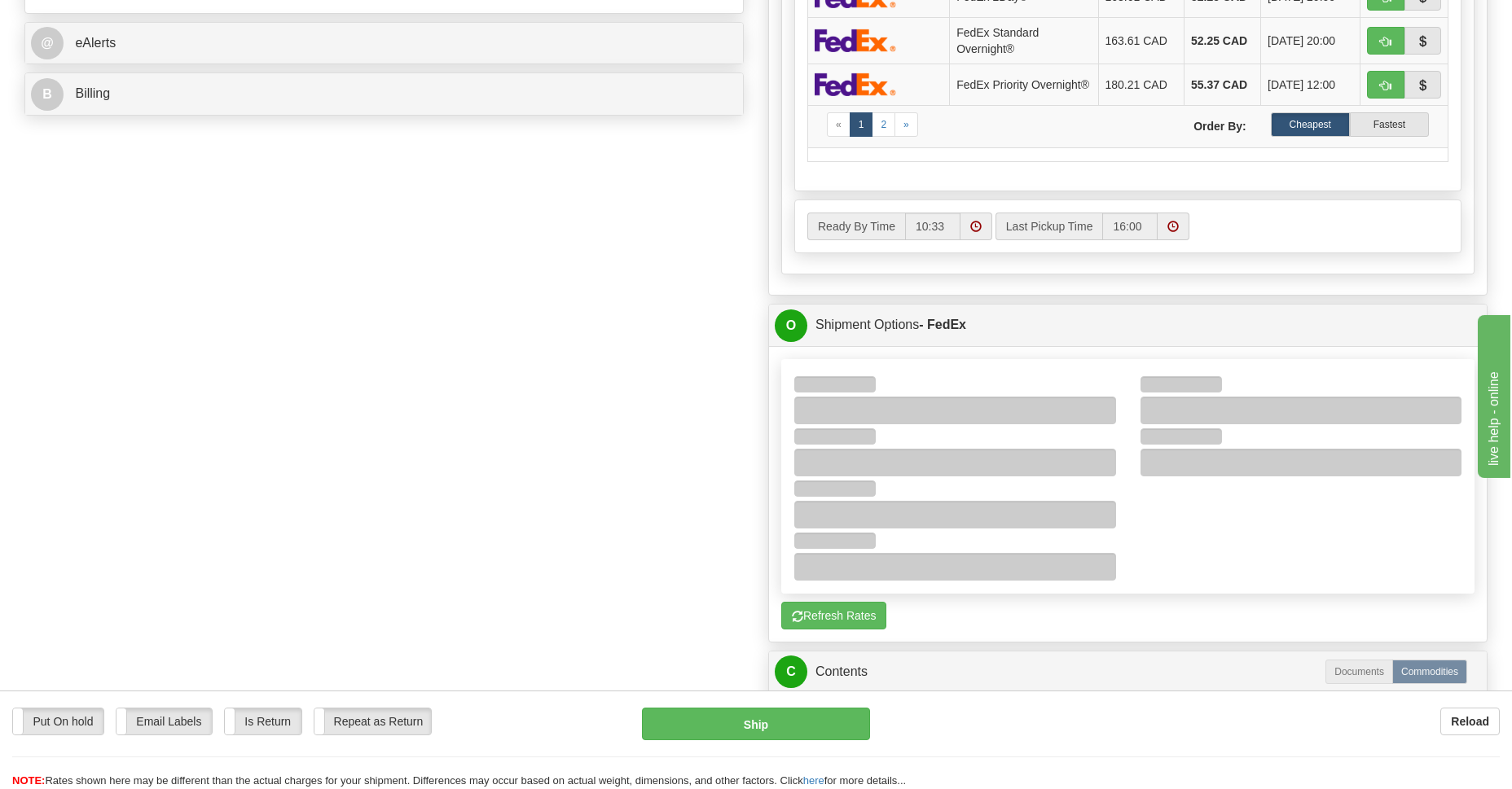
click at [1250, 413] on div at bounding box center [1301, 411] width 321 height 27
click at [1165, 384] on div at bounding box center [1181, 384] width 81 height 17
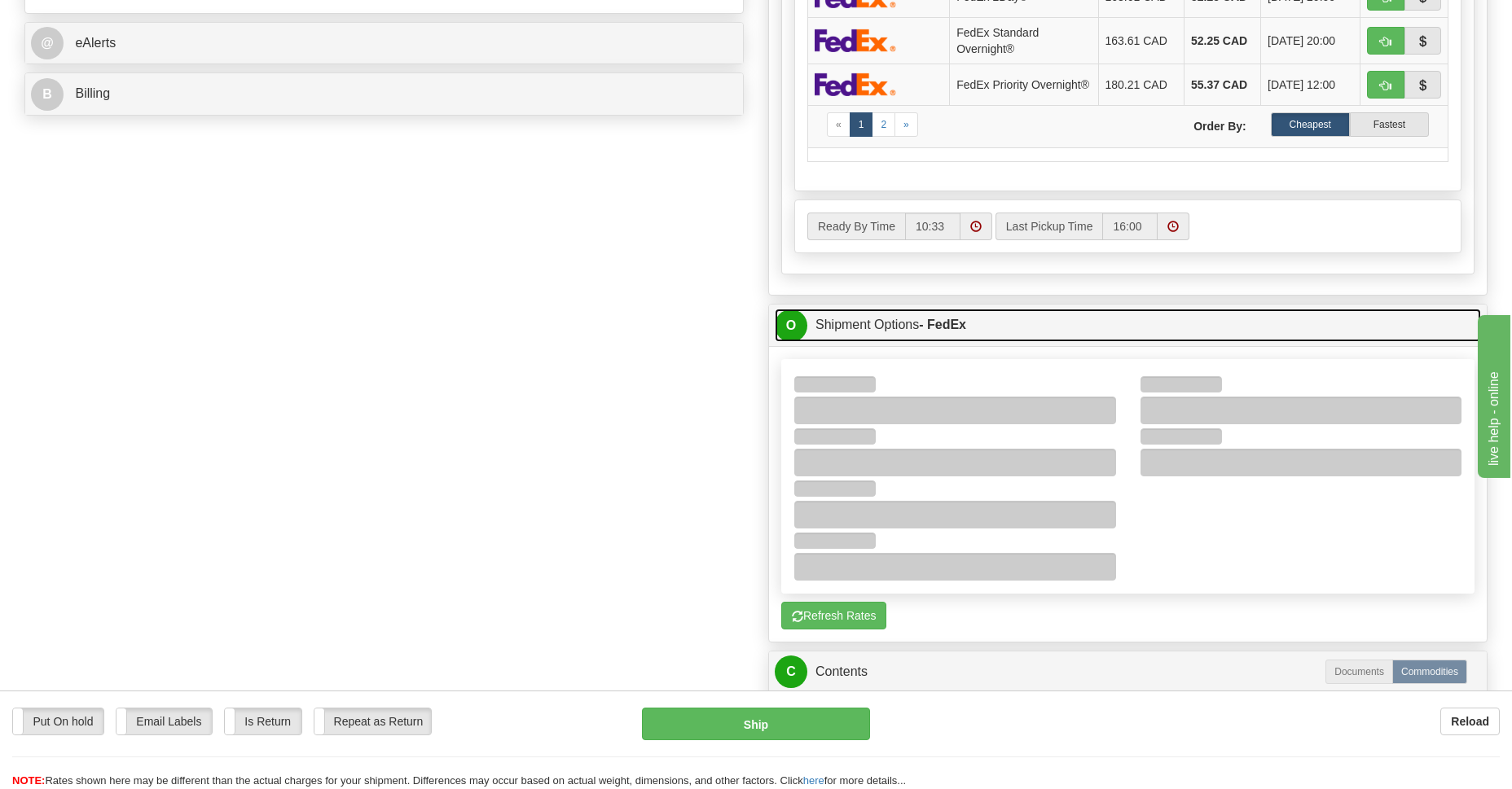
click at [781, 332] on span "O" at bounding box center [790, 325] width 32 height 32
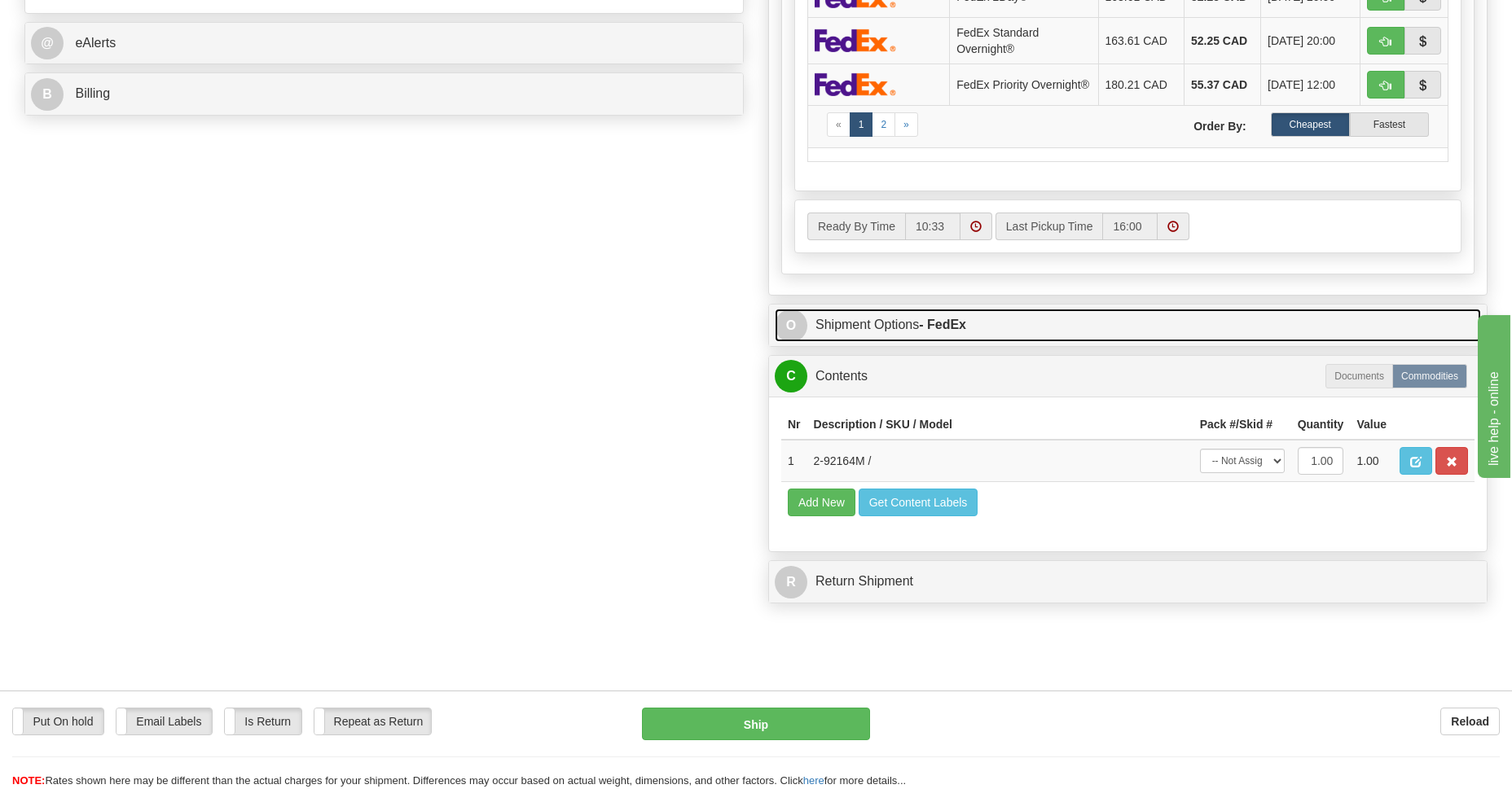
click at [858, 321] on link "O Shipment Options - FedEx" at bounding box center [1127, 325] width 707 height 33
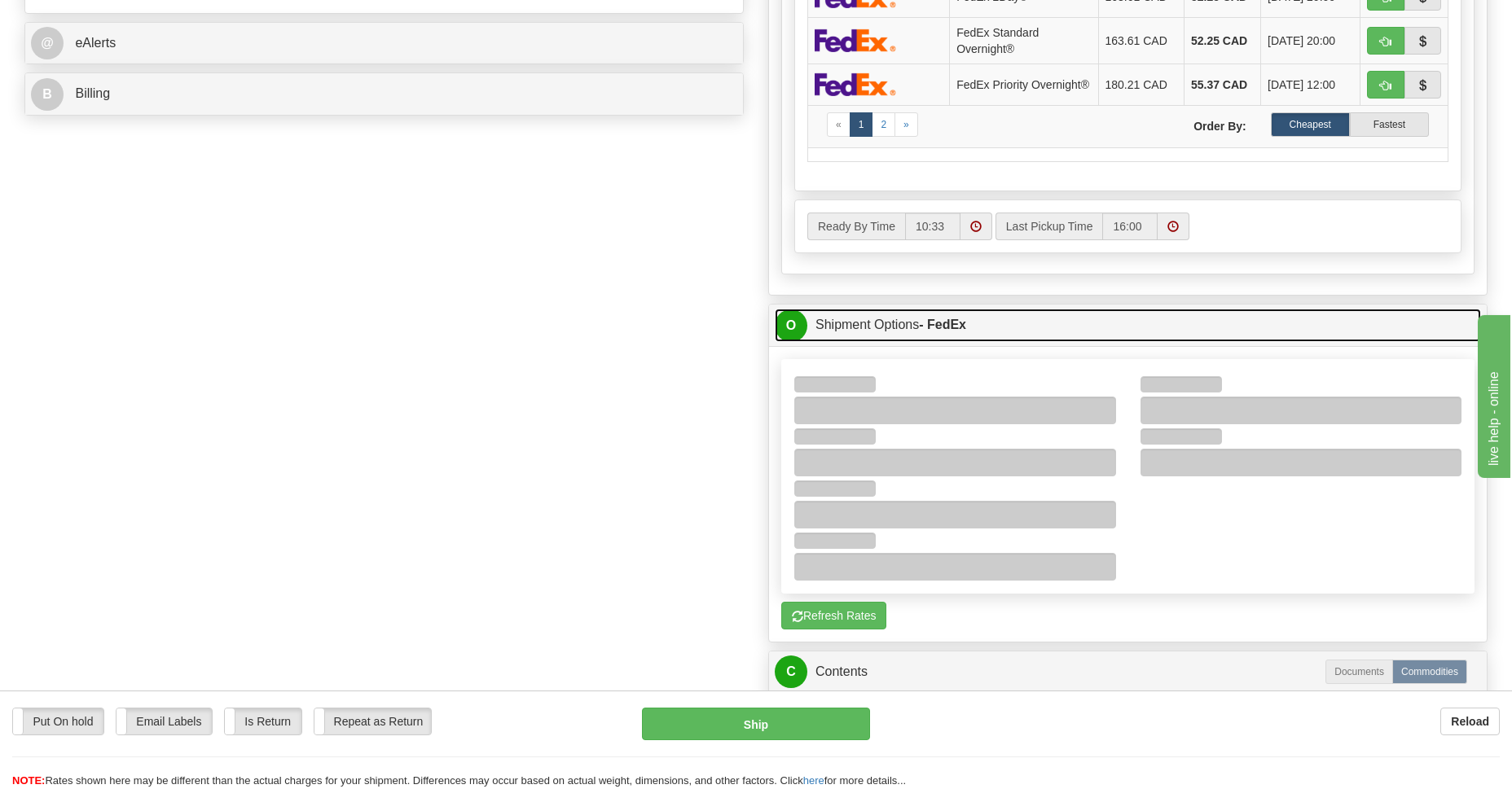
scroll to position [119, 0]
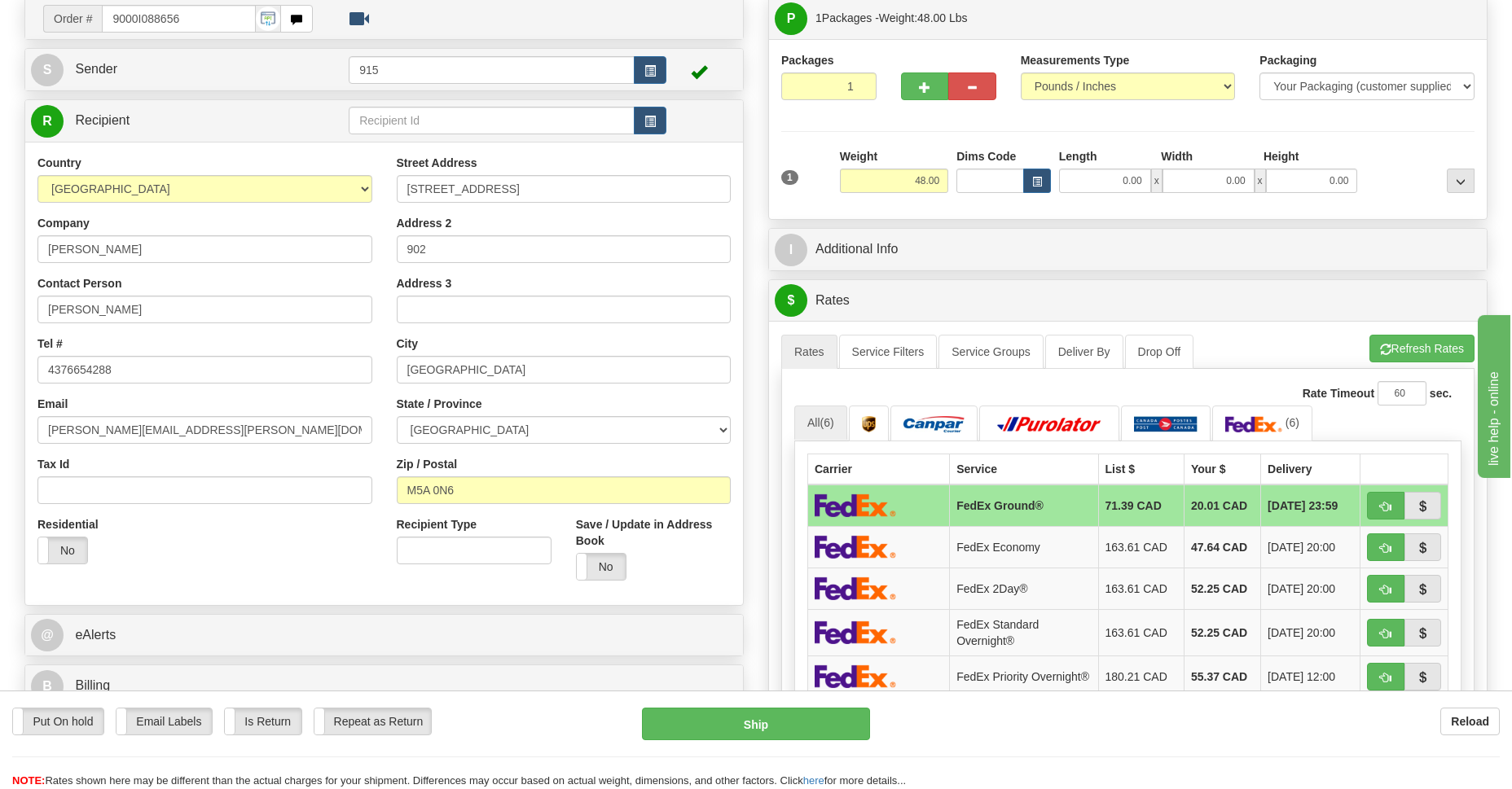
click at [874, 515] on img at bounding box center [854, 506] width 81 height 24
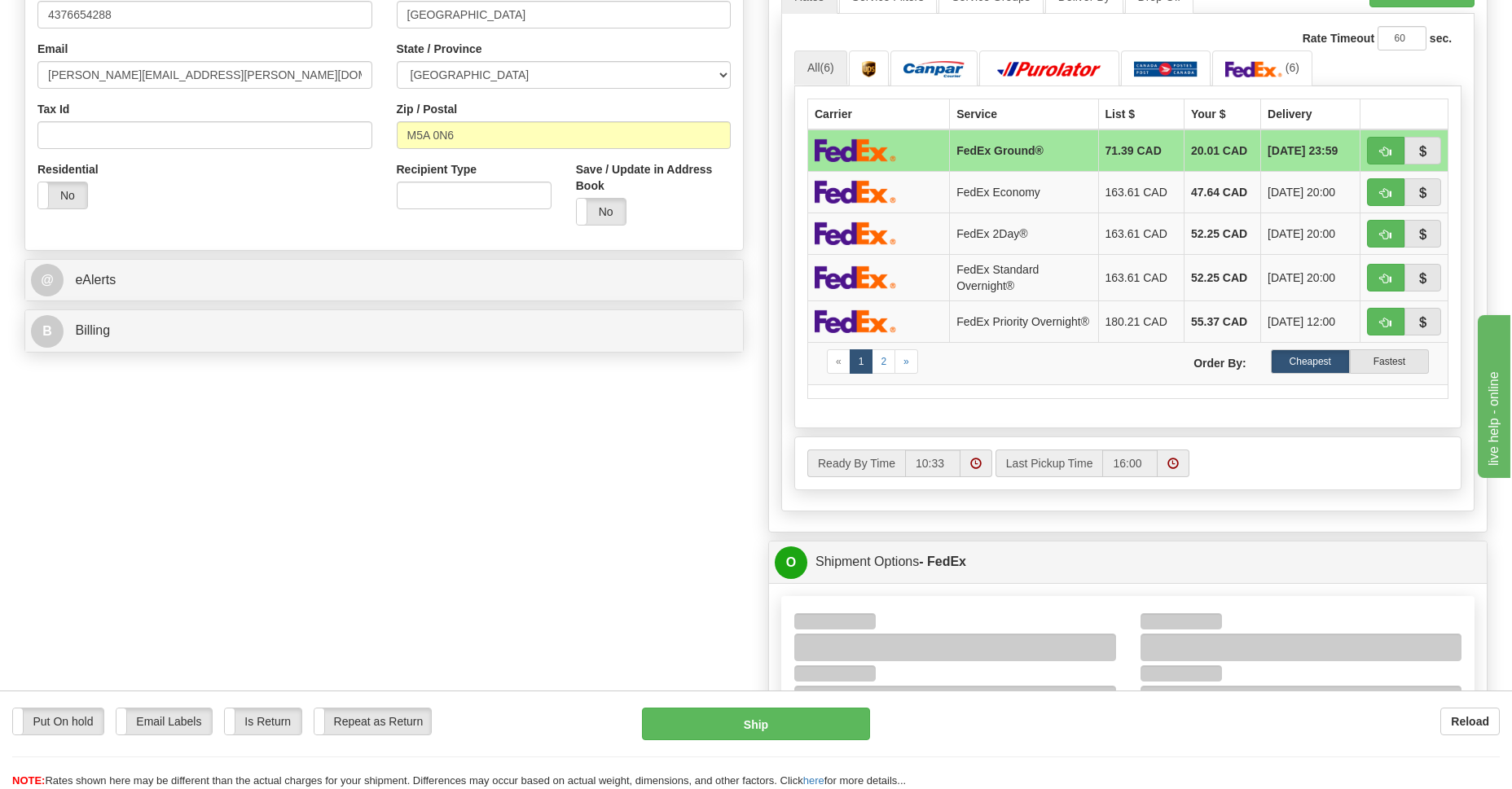
scroll to position [591, 0]
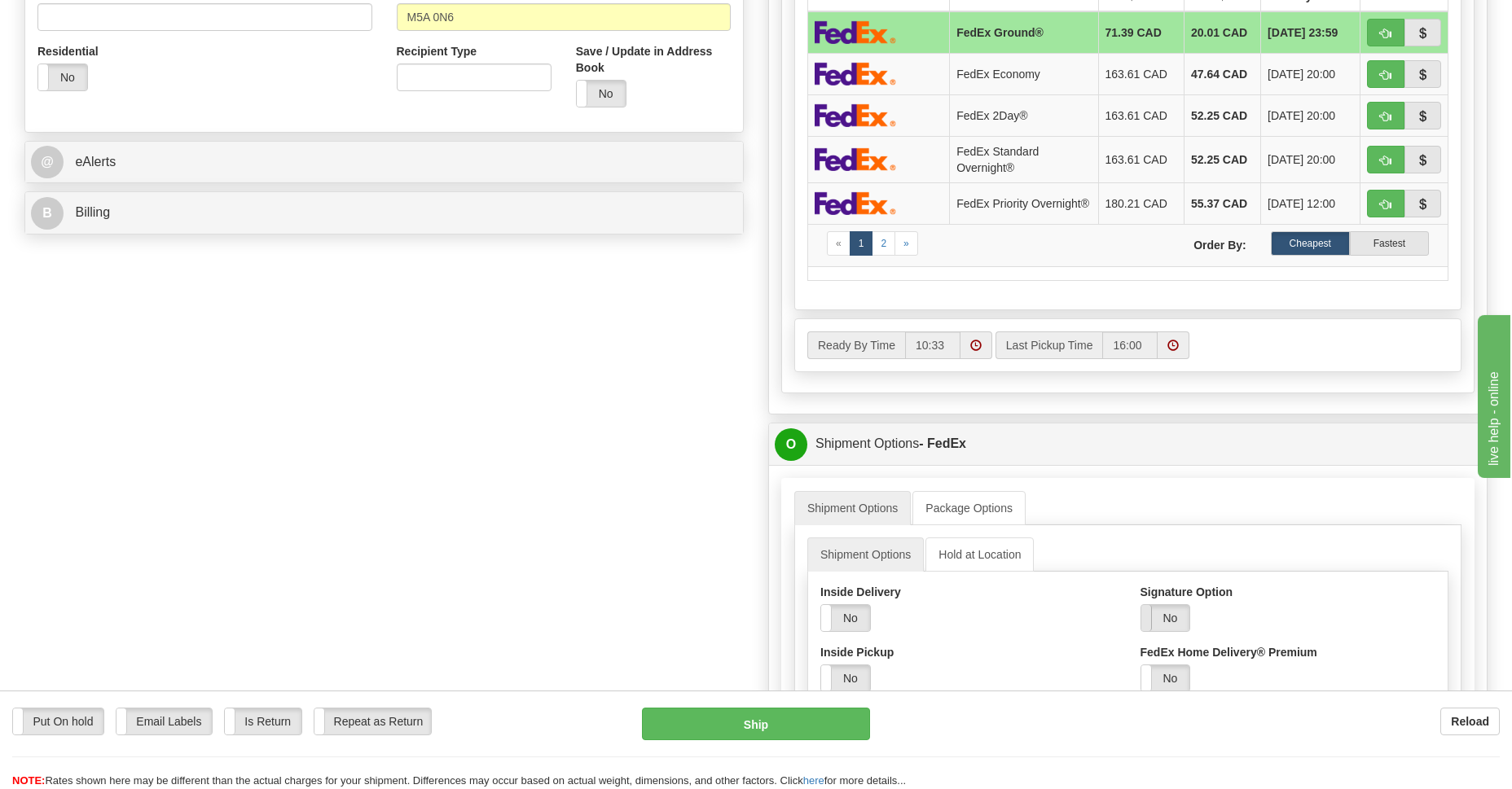
click at [1146, 621] on span at bounding box center [1142, 618] width 22 height 26
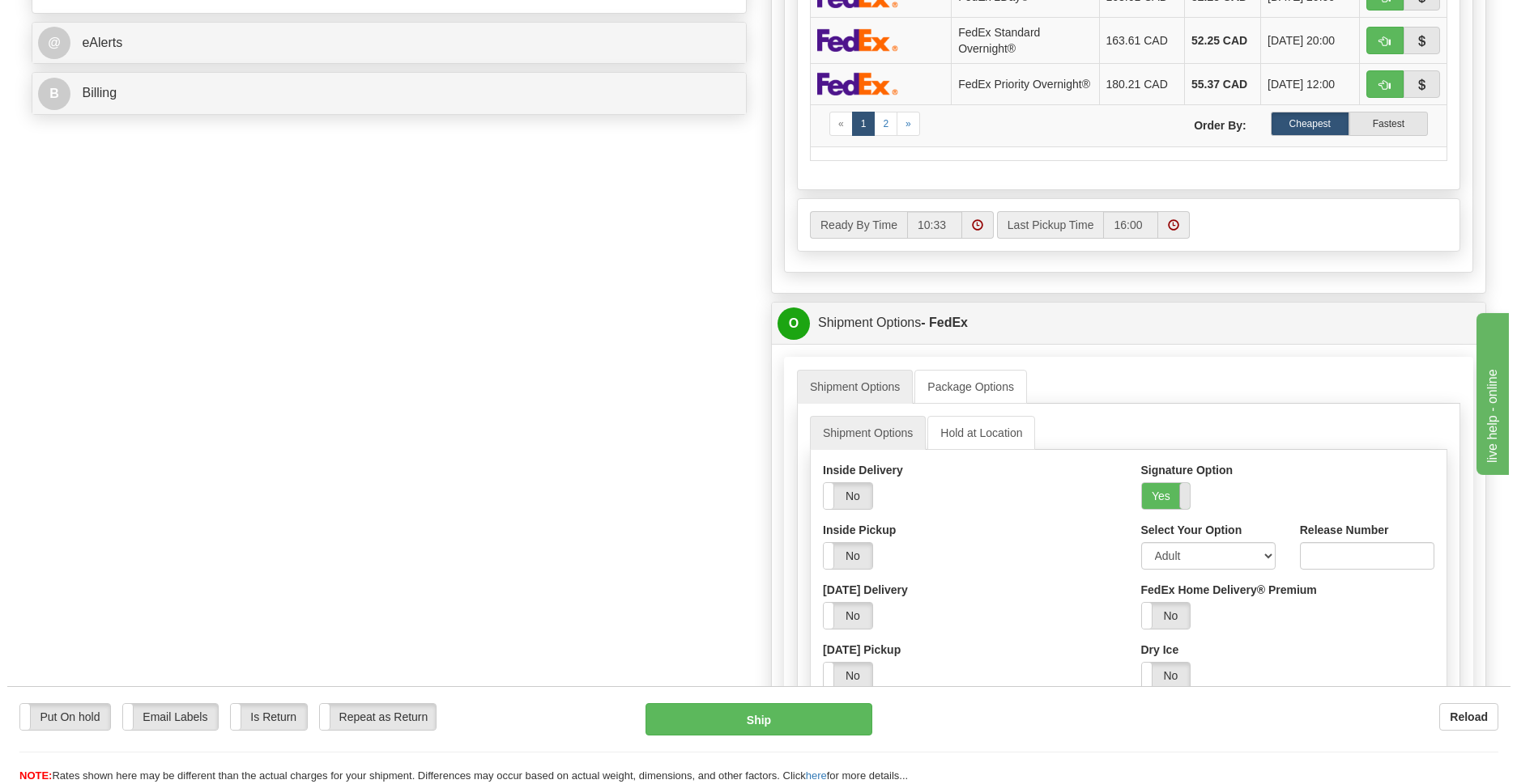
scroll to position [823, 0]
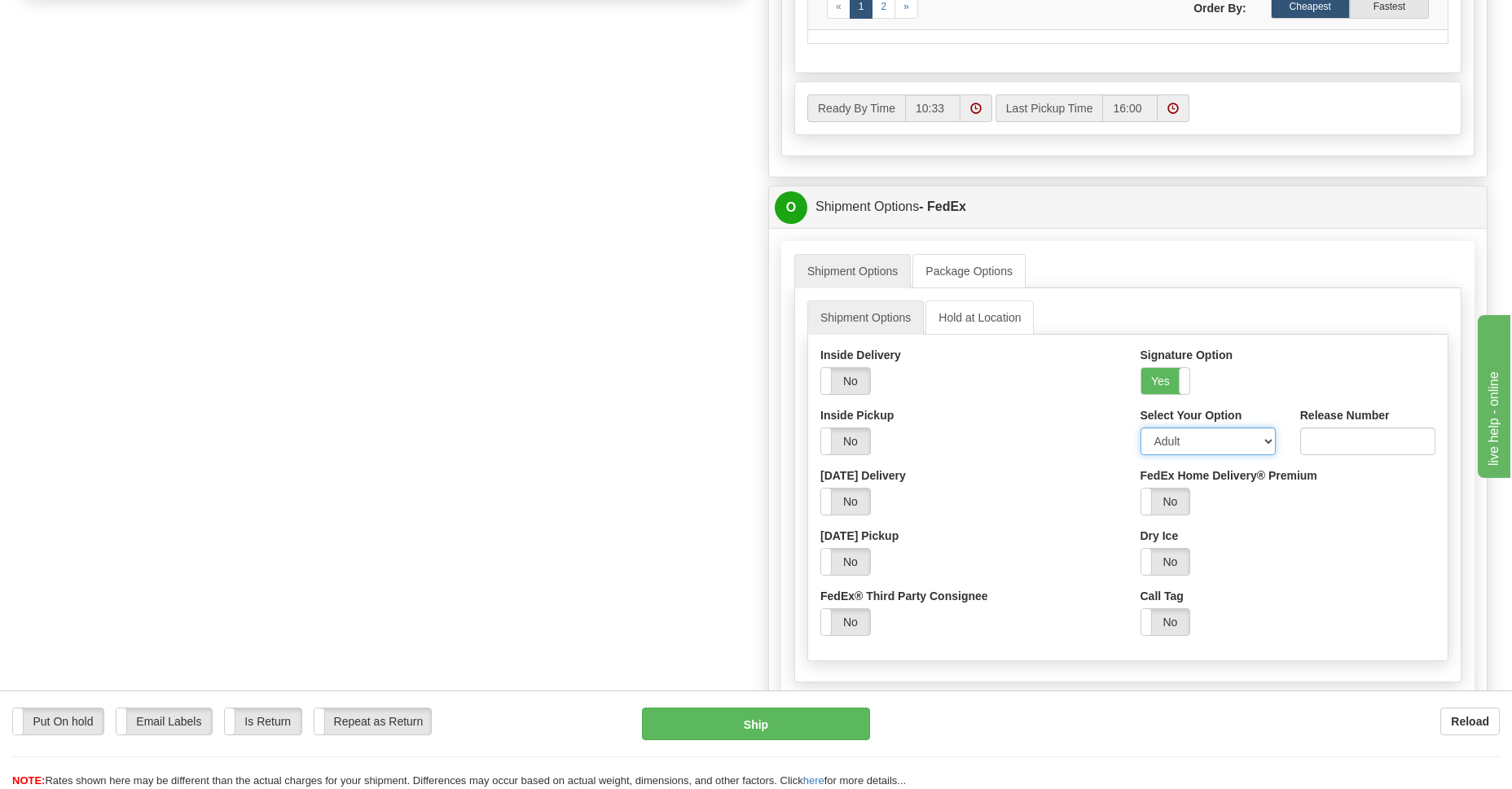
click at [1264, 437] on select "Adult Direct Indirect No Signature Required Service Default" at bounding box center [1208, 441] width 135 height 27
select select "2"
click at [1141, 431] on select "Adult Direct Indirect No Signature Required Service Default" at bounding box center [1208, 441] width 135 height 27
click at [693, 720] on button "Ship" at bounding box center [756, 723] width 227 height 32
type input "92"
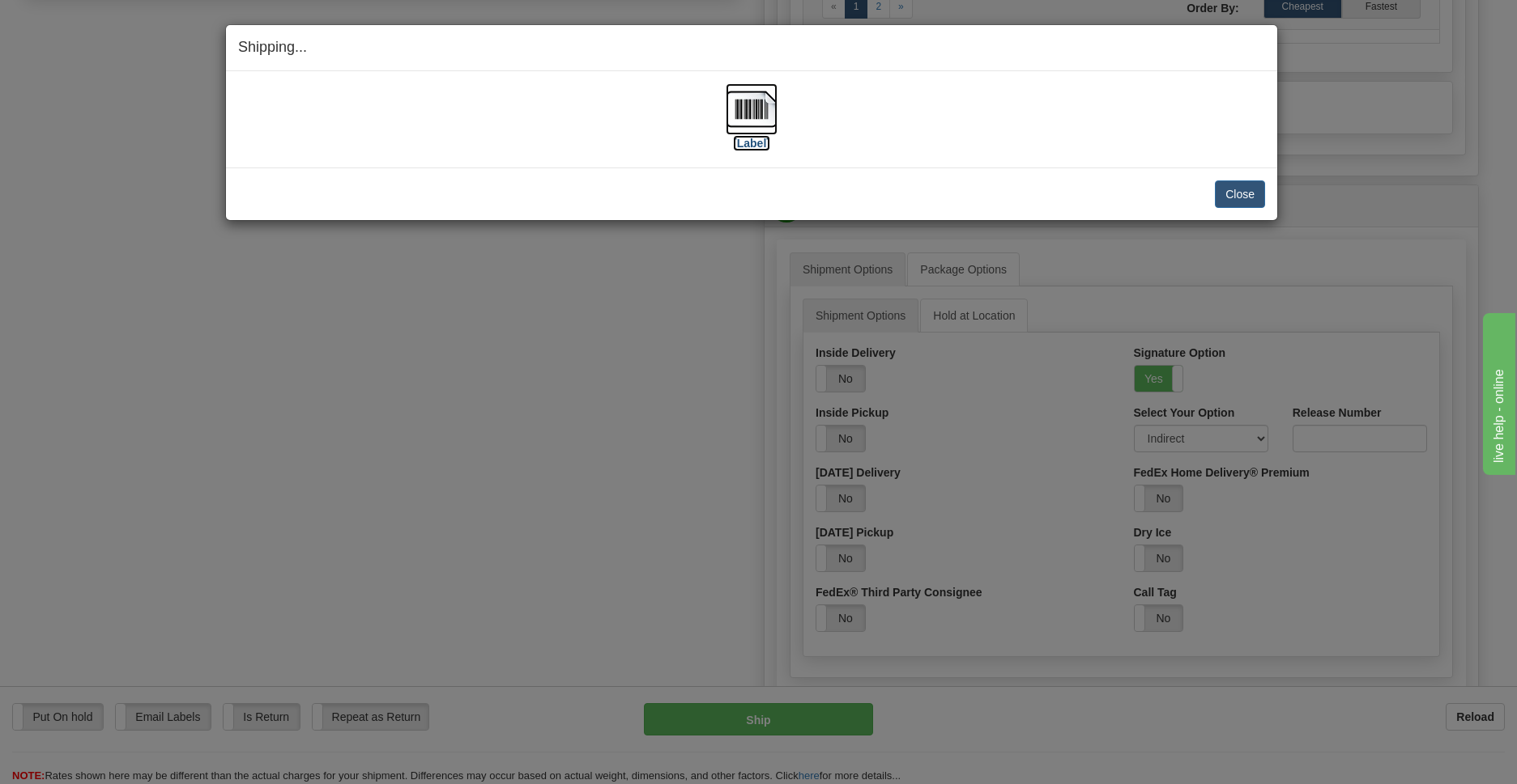
click at [747, 115] on img at bounding box center [751, 109] width 52 height 52
click at [1244, 202] on button "Close" at bounding box center [1240, 194] width 51 height 27
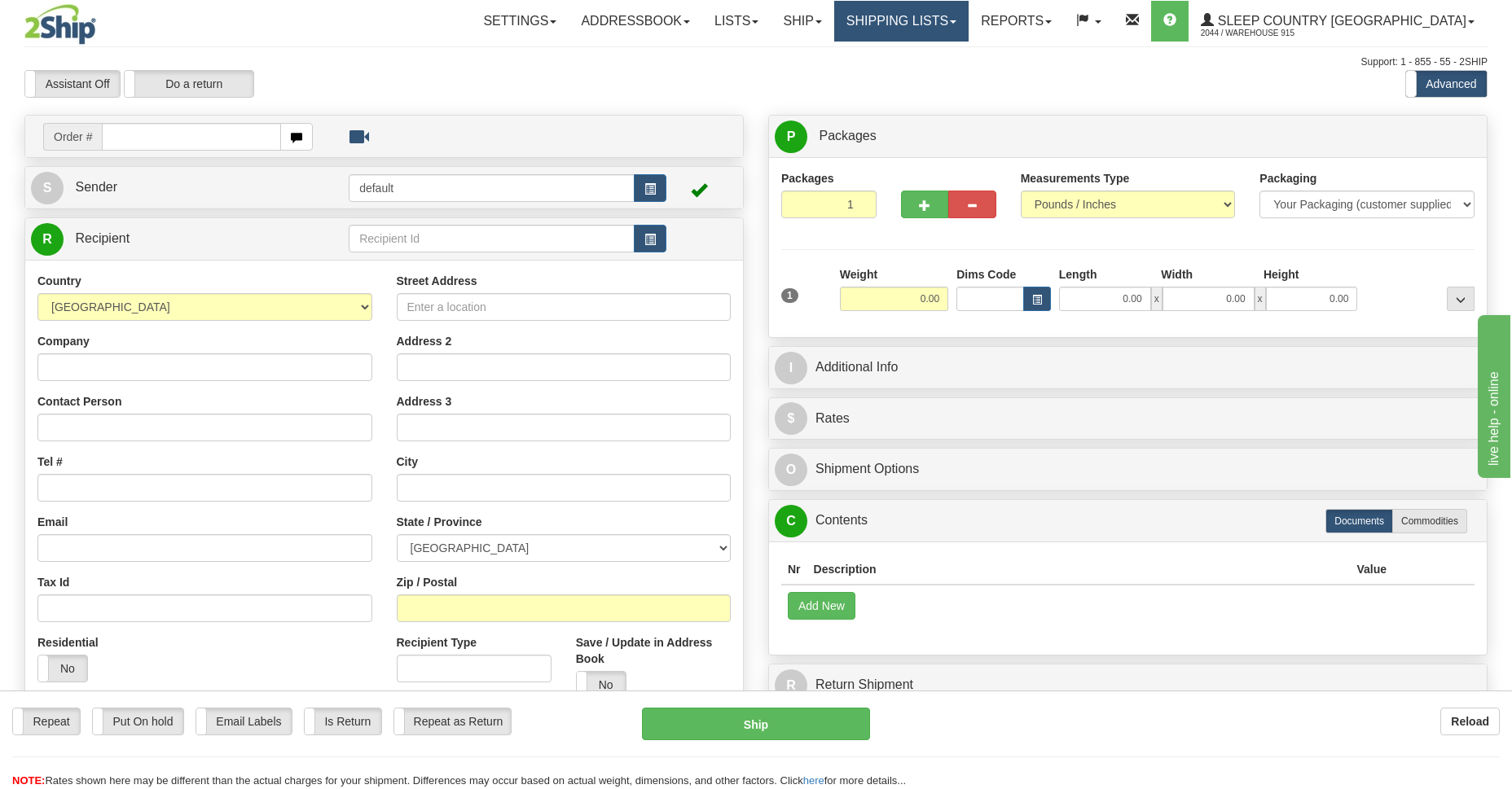
click at [948, 17] on link "Shipping lists" at bounding box center [901, 22] width 134 height 41
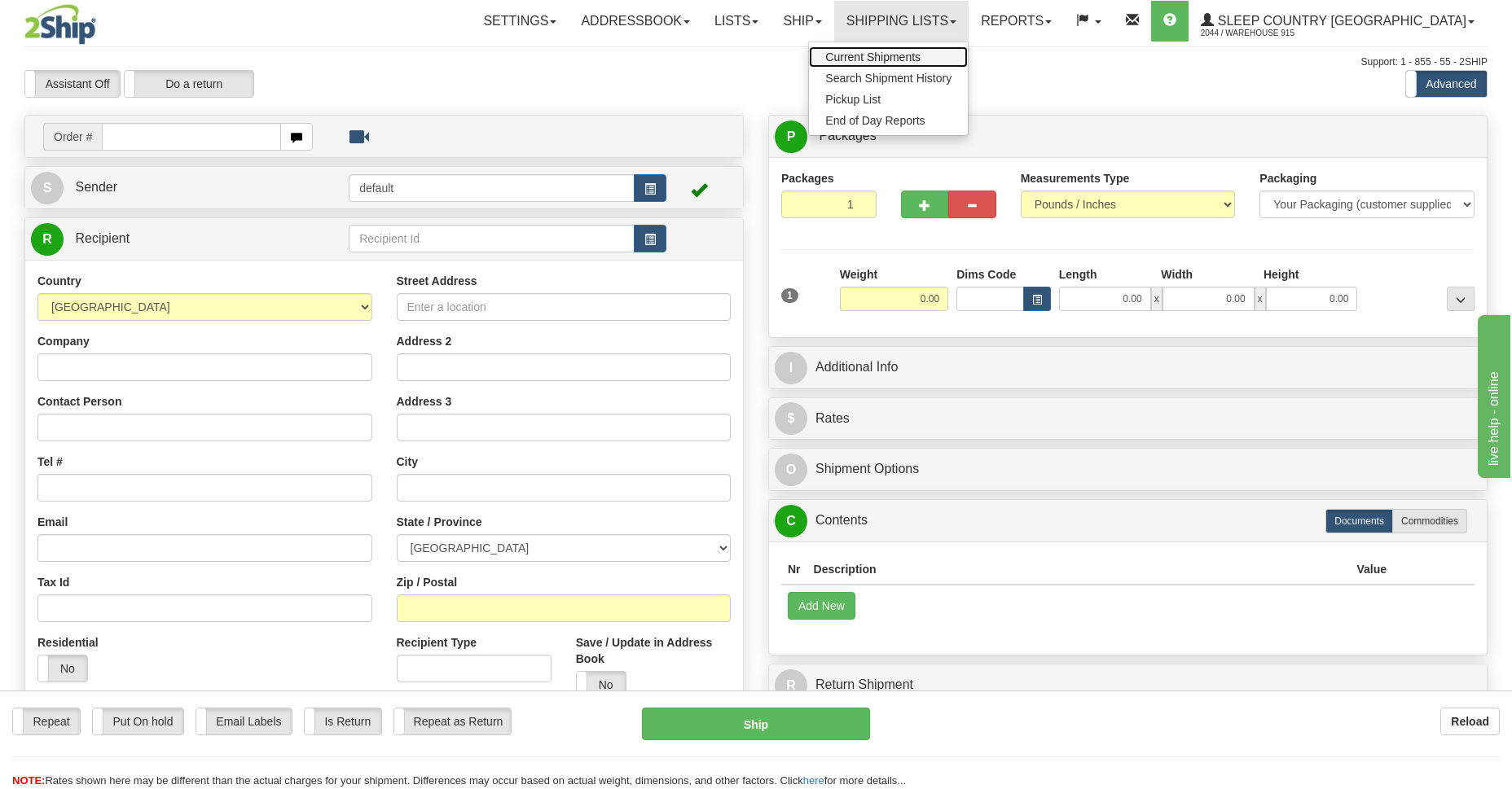
click at [944, 49] on link "Current Shipments" at bounding box center [888, 57] width 159 height 22
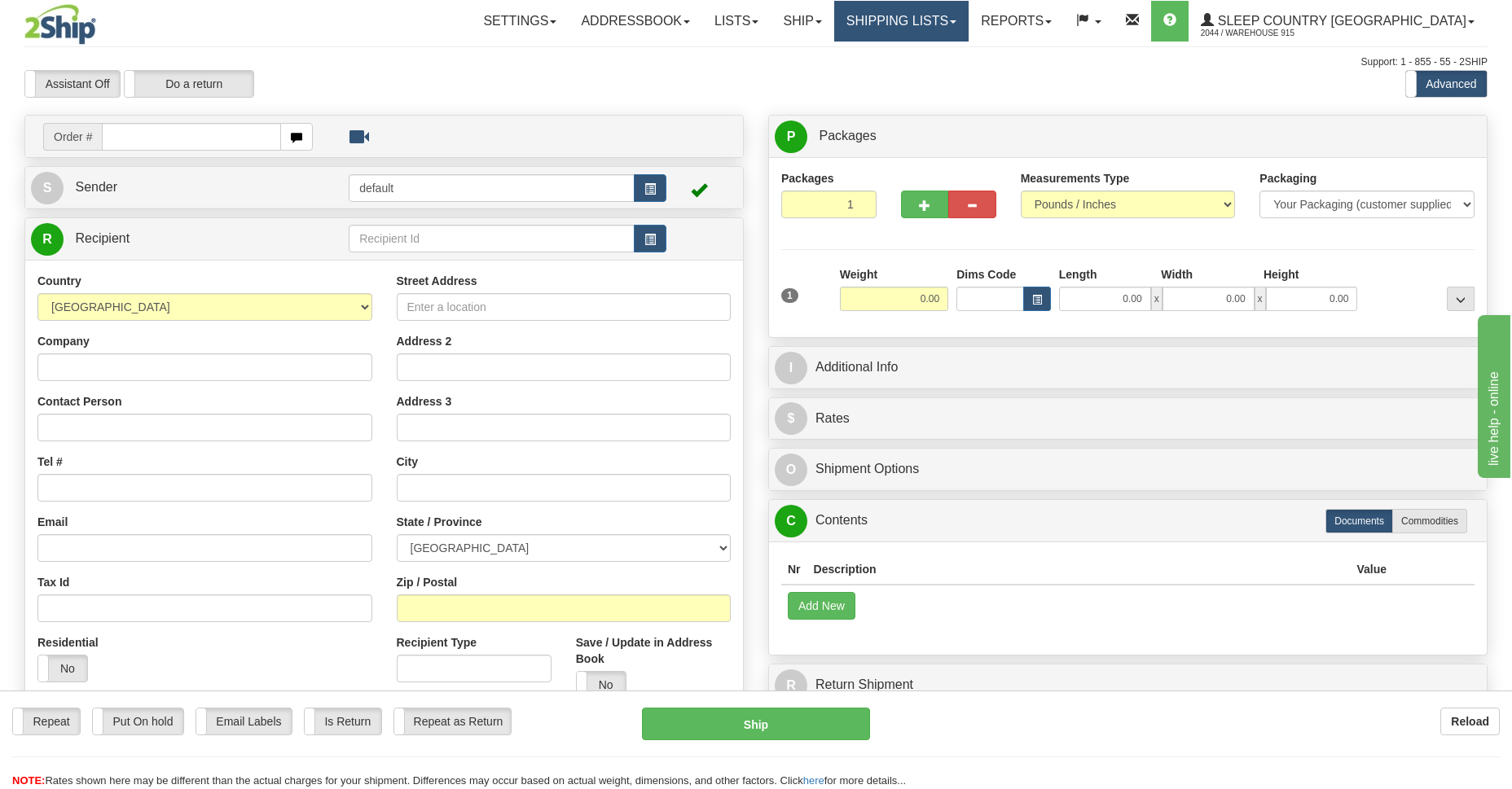
click at [963, 19] on link "Shipping lists" at bounding box center [901, 22] width 134 height 41
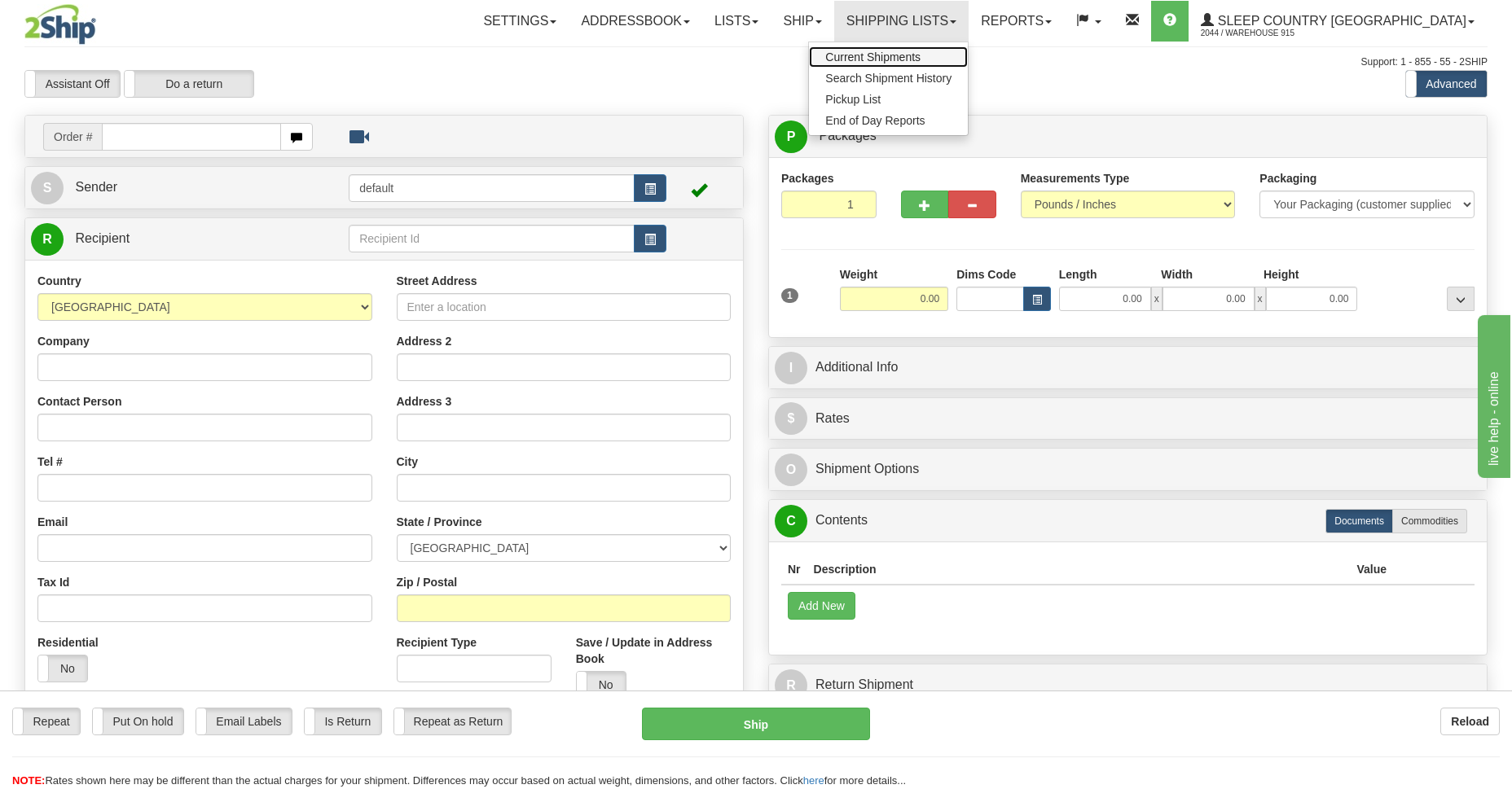
click at [920, 58] on span "Current Shipments" at bounding box center [872, 57] width 95 height 13
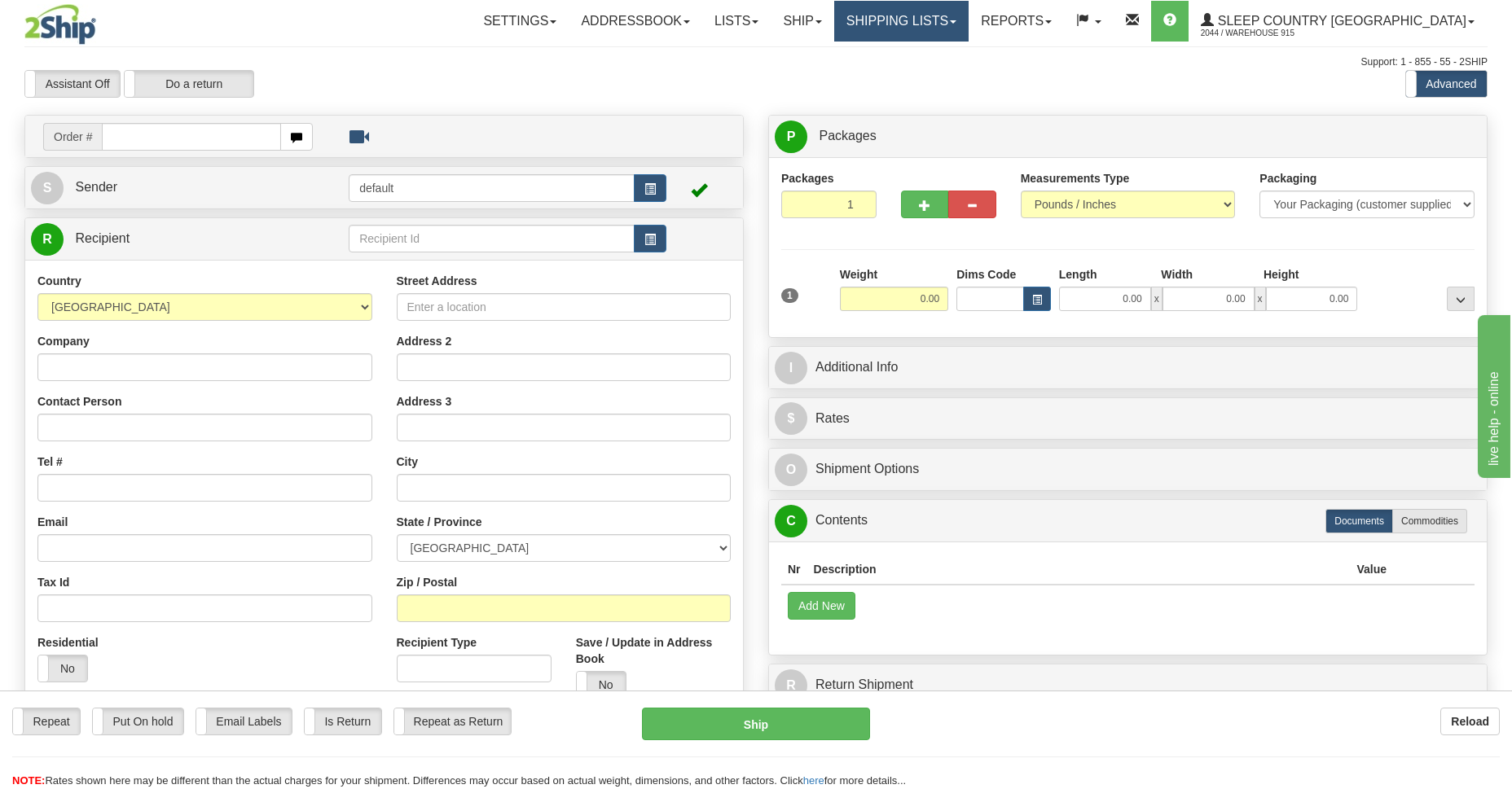
click at [968, 17] on link "Shipping lists" at bounding box center [901, 22] width 134 height 41
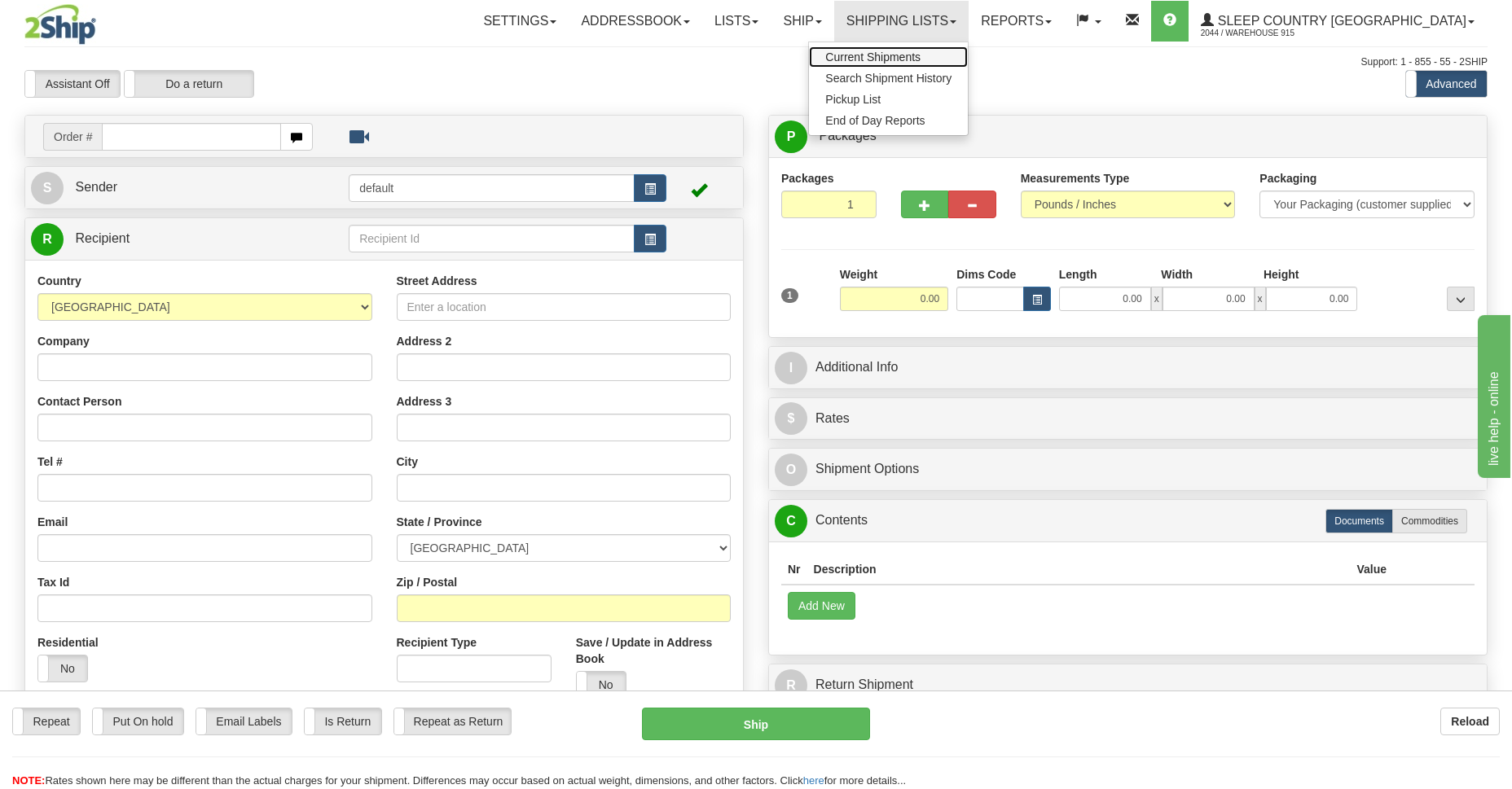
click at [920, 59] on span "Current Shipments" at bounding box center [872, 57] width 95 height 13
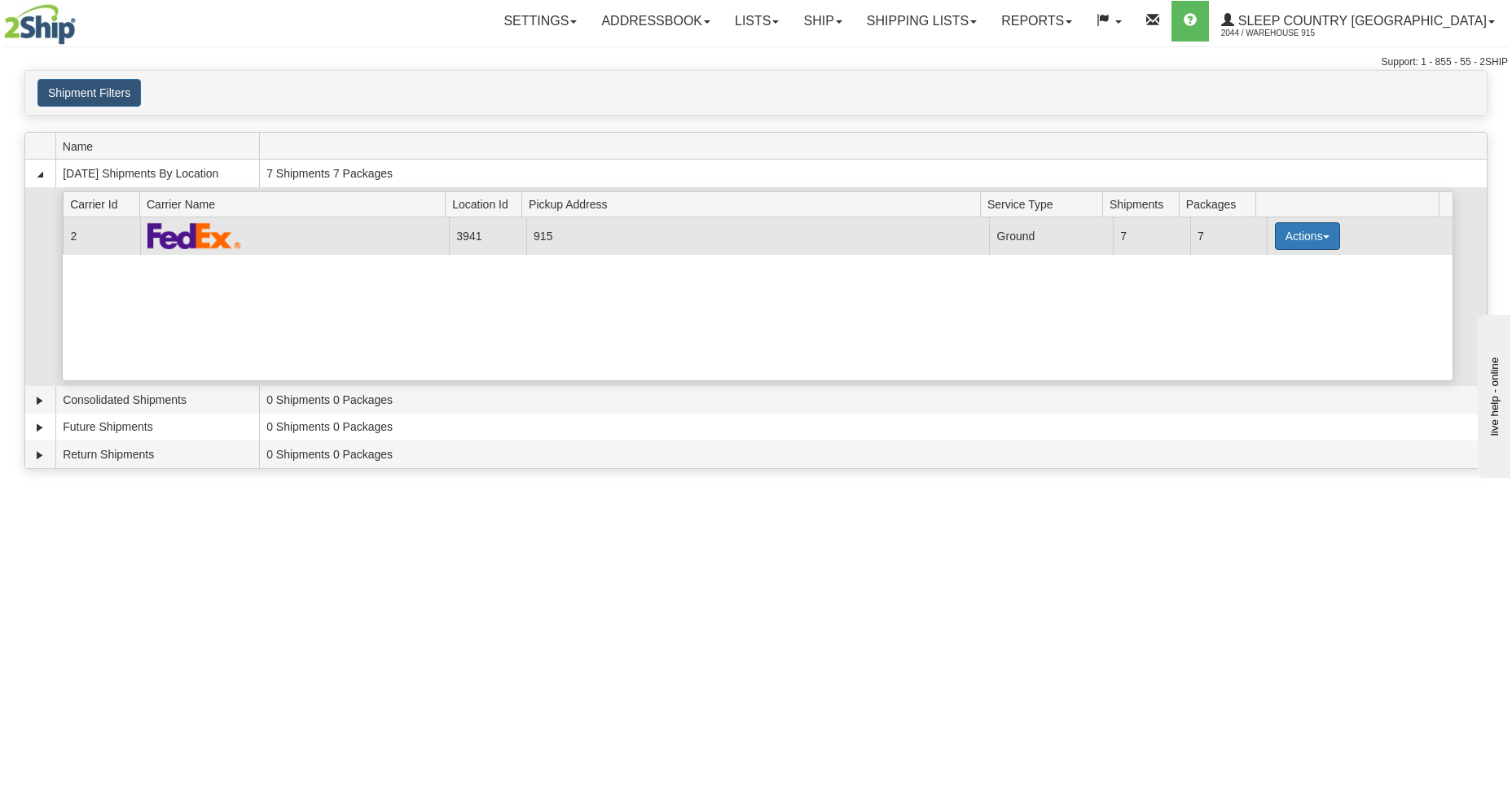
click at [1318, 248] on button "Actions" at bounding box center [1307, 236] width 65 height 27
click at [1251, 272] on span "Details" at bounding box center [1246, 267] width 44 height 12
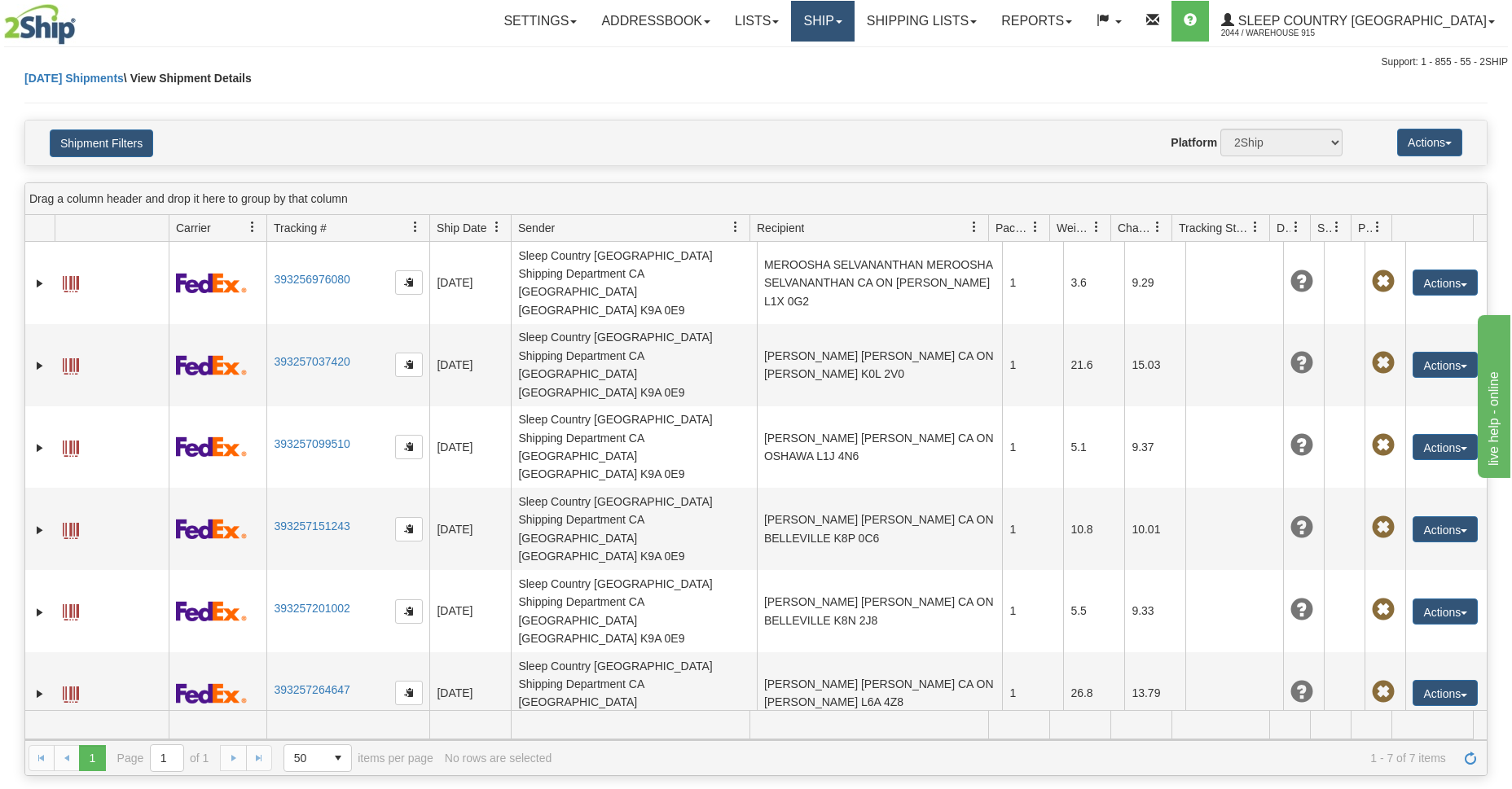
click at [854, 27] on link "Ship" at bounding box center [822, 22] width 63 height 41
click at [784, 62] on span "Ship Screen" at bounding box center [753, 57] width 62 height 13
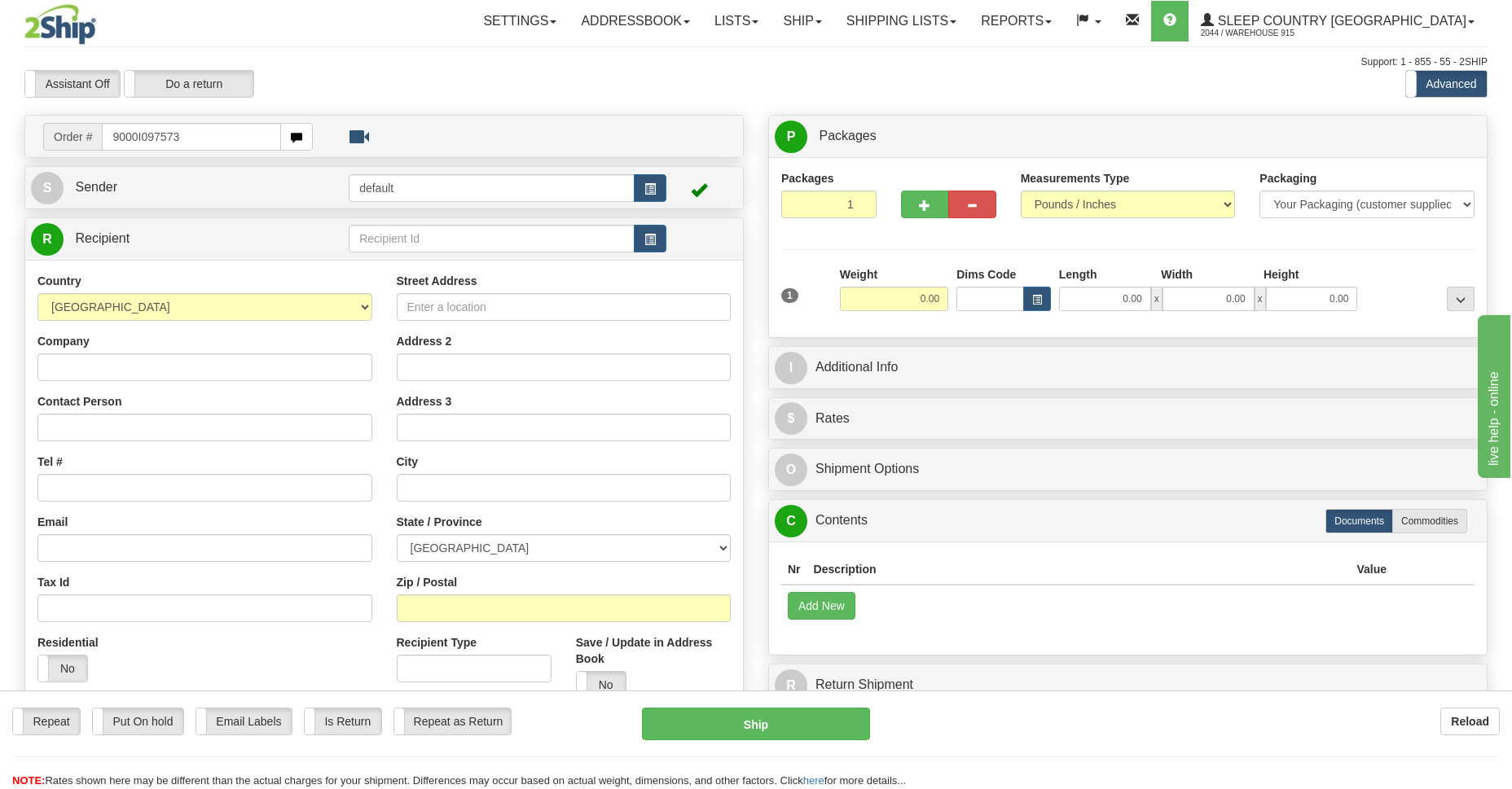
type input "9000I097573"
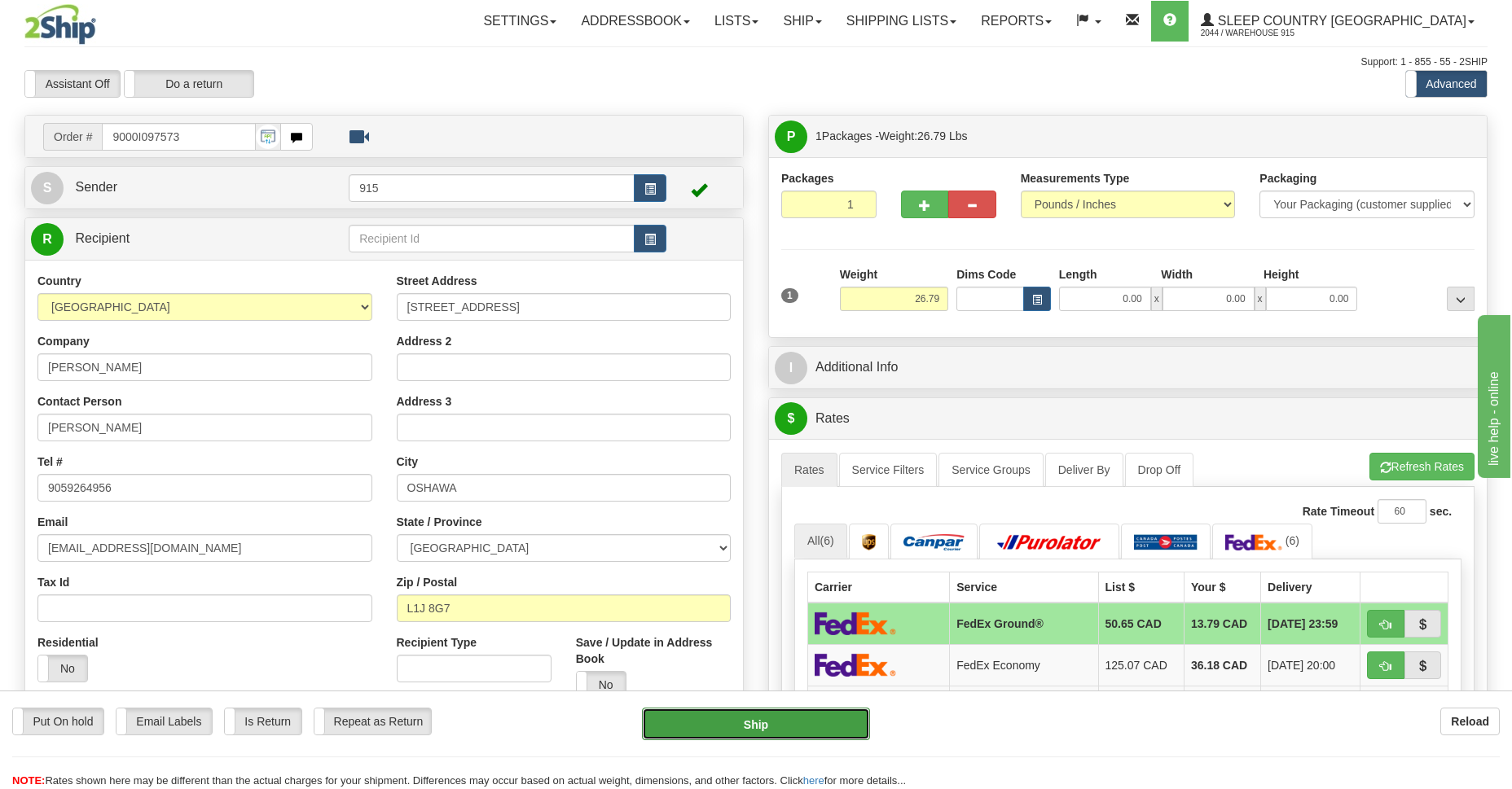
click at [703, 737] on button "Ship" at bounding box center [756, 723] width 227 height 32
type input "92"
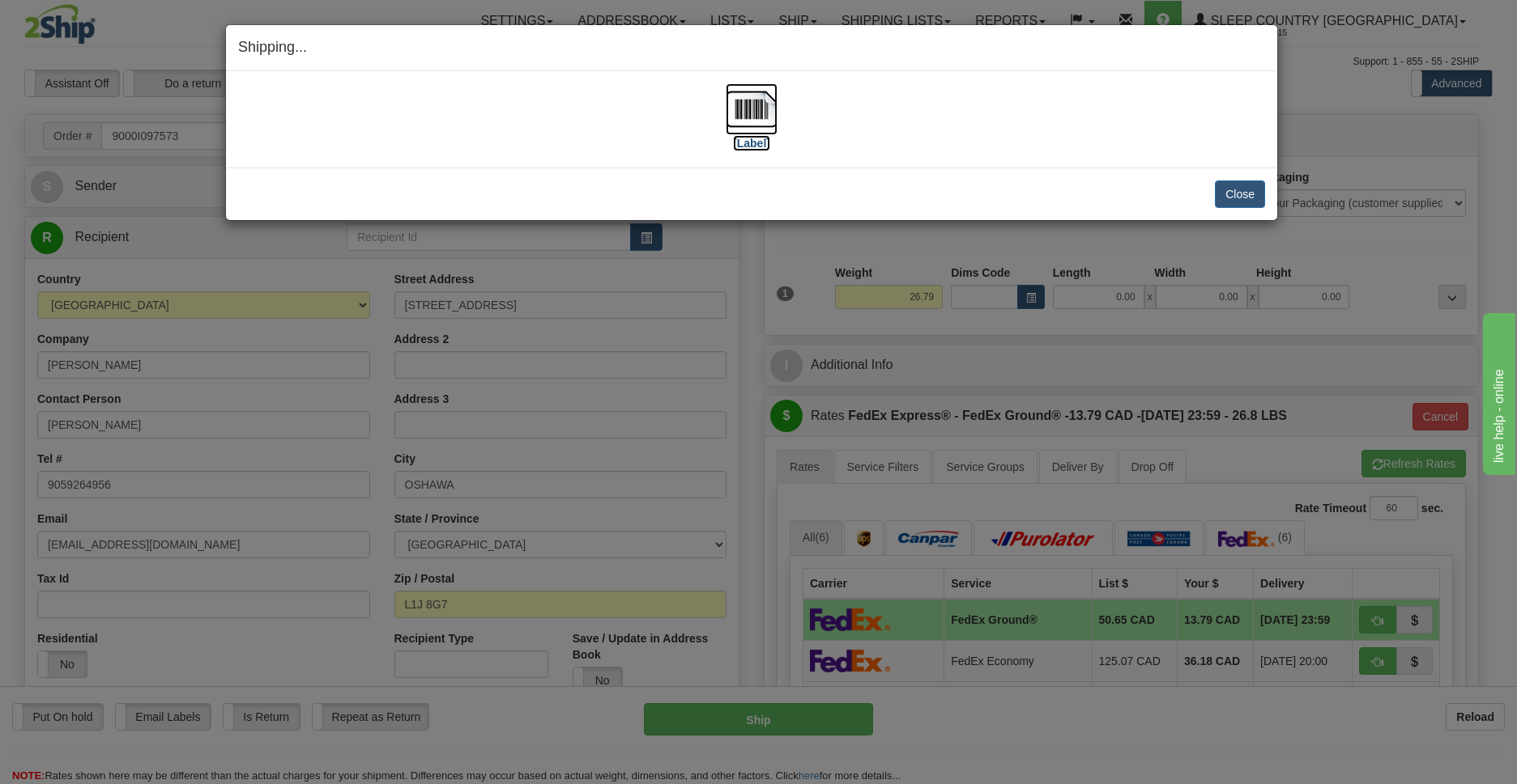
click at [745, 109] on img at bounding box center [751, 109] width 52 height 52
click at [1228, 193] on button "Close" at bounding box center [1240, 194] width 51 height 27
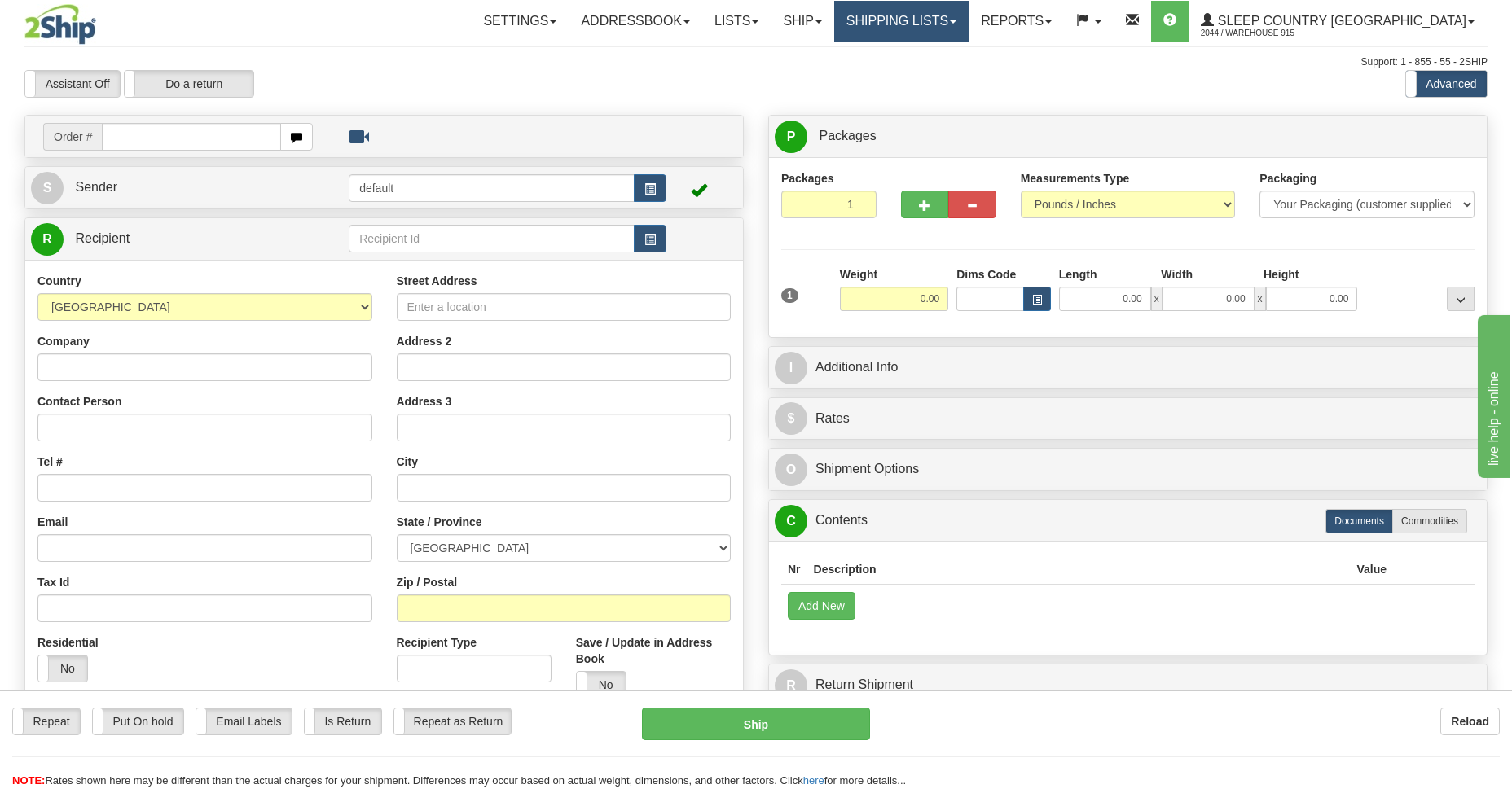
click at [949, 23] on link "Shipping lists" at bounding box center [901, 22] width 134 height 41
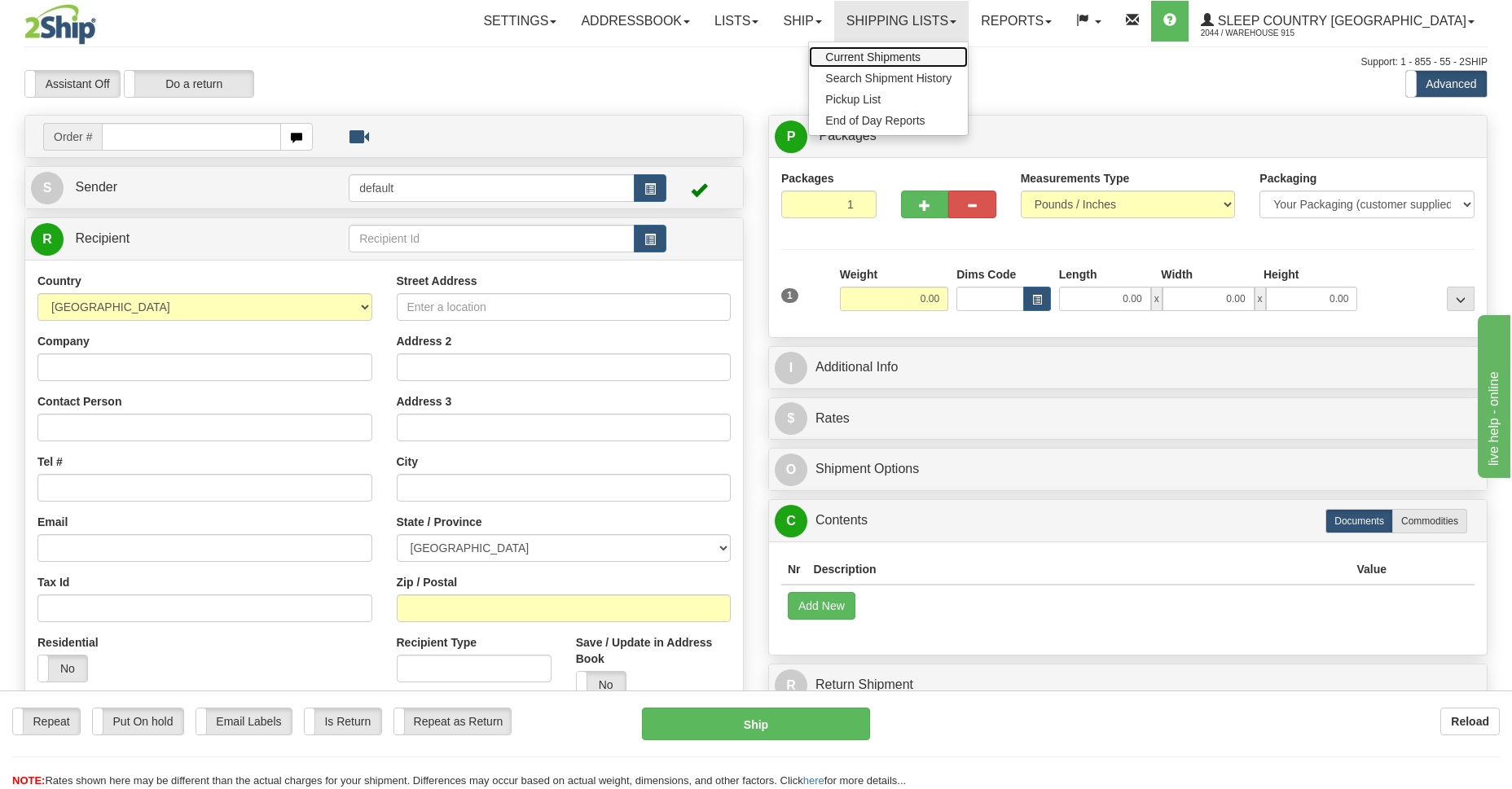
click at [920, 61] on span "Current Shipments" at bounding box center [872, 57] width 95 height 13
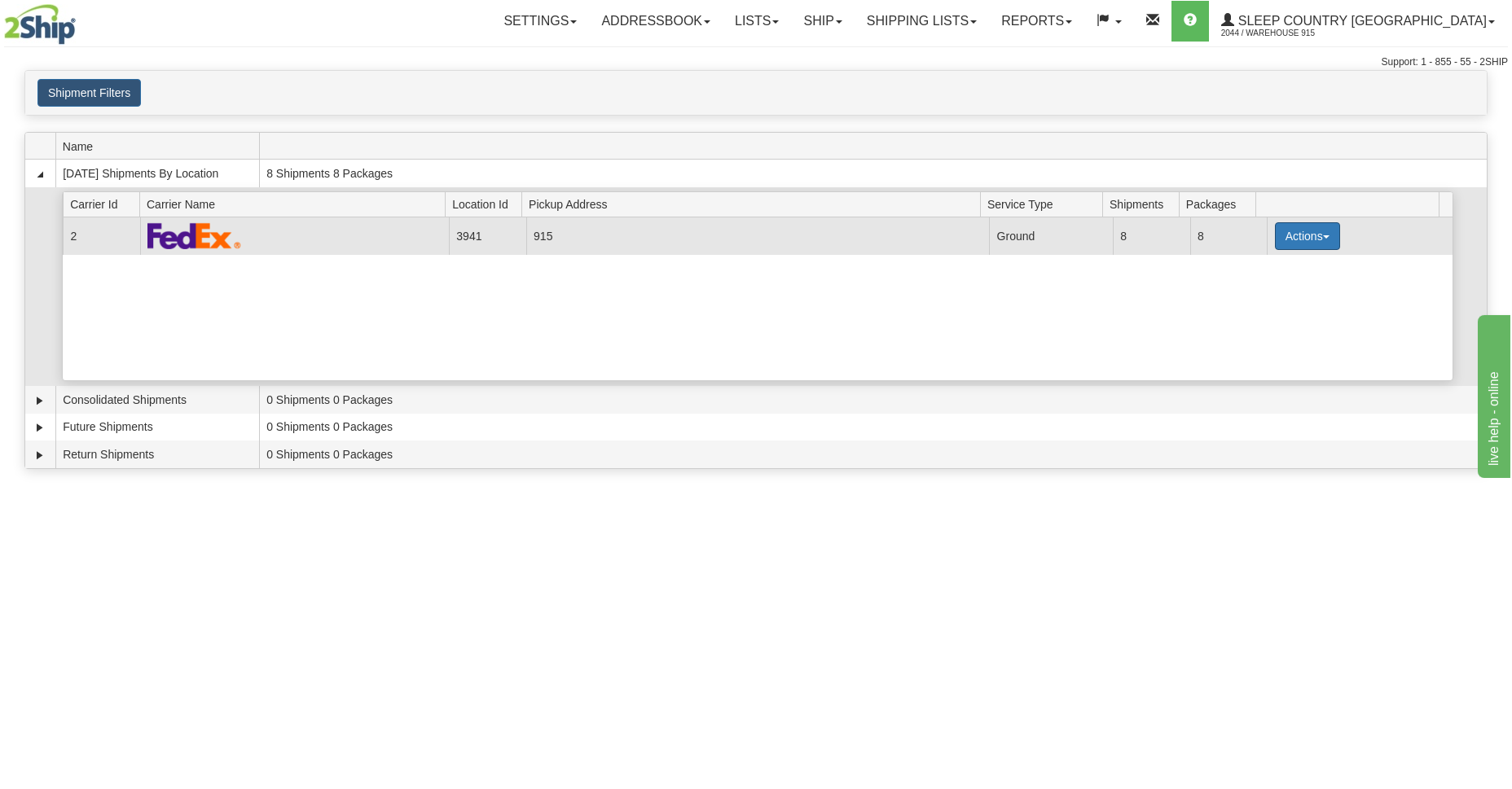
click at [1290, 239] on button "Actions" at bounding box center [1307, 236] width 65 height 27
click at [1276, 272] on link "Details" at bounding box center [1273, 268] width 130 height 22
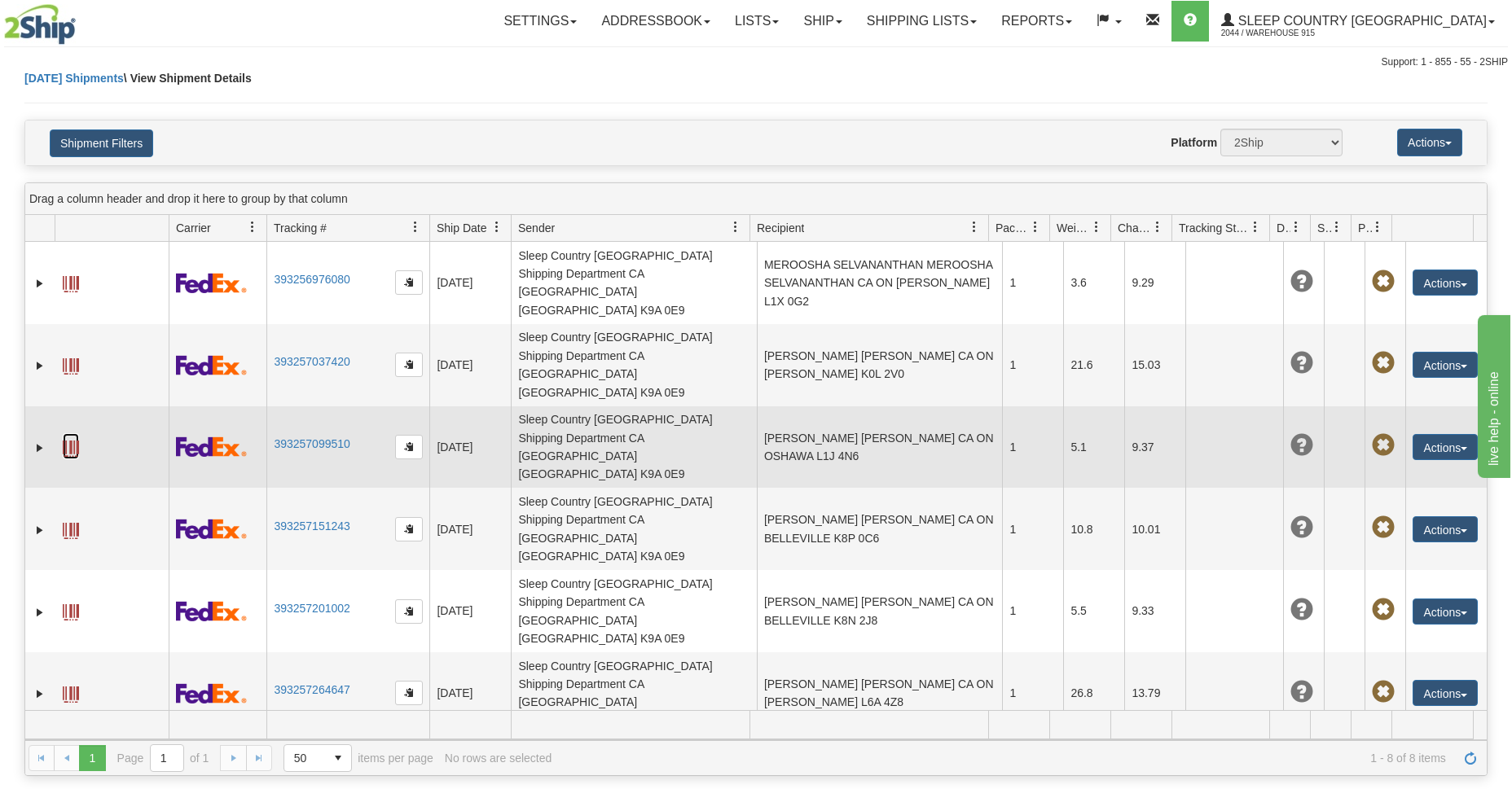
click at [66, 433] on link at bounding box center [71, 446] width 17 height 26
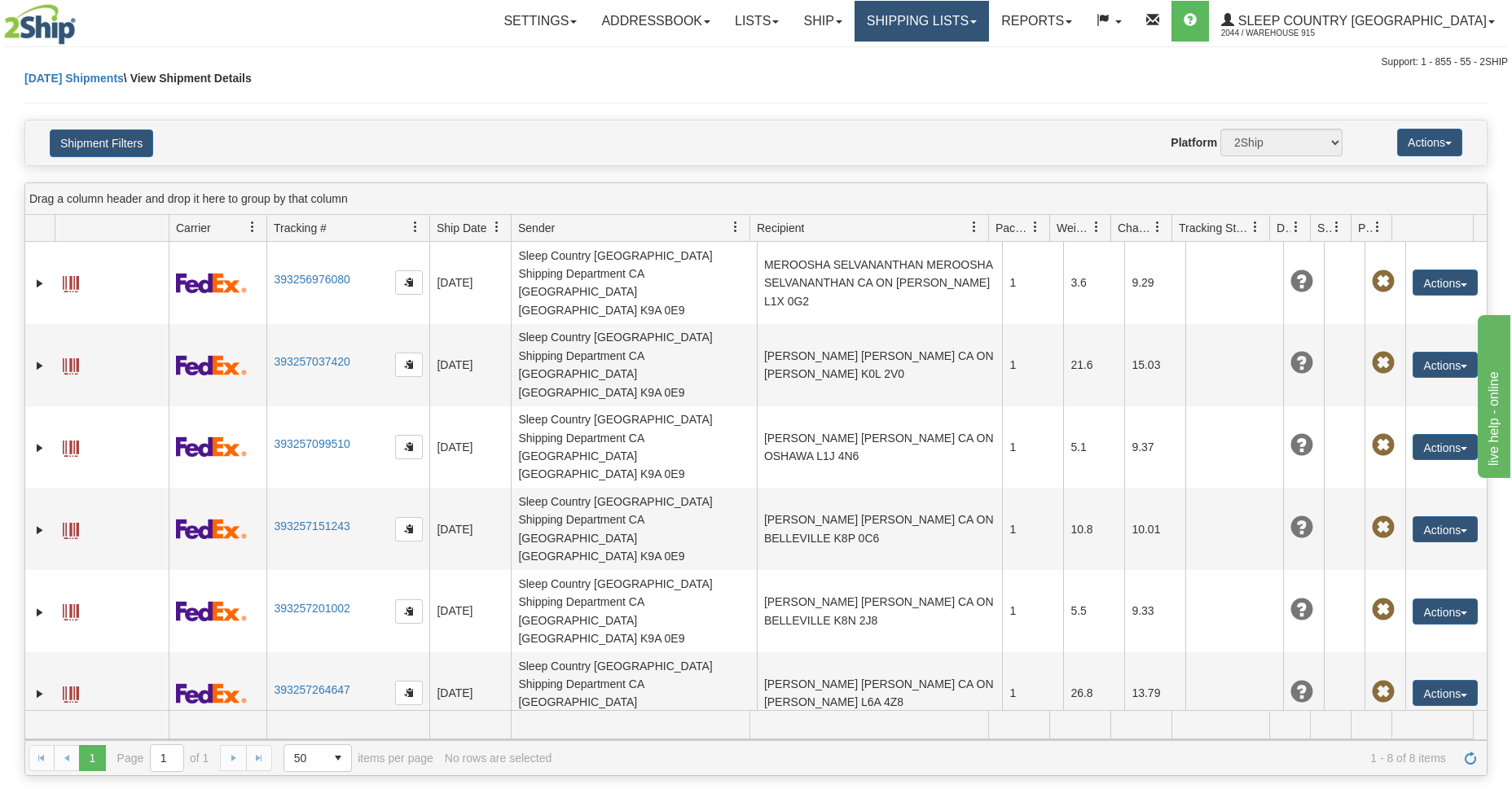
click at [989, 34] on link "Shipping lists" at bounding box center [921, 22] width 134 height 41
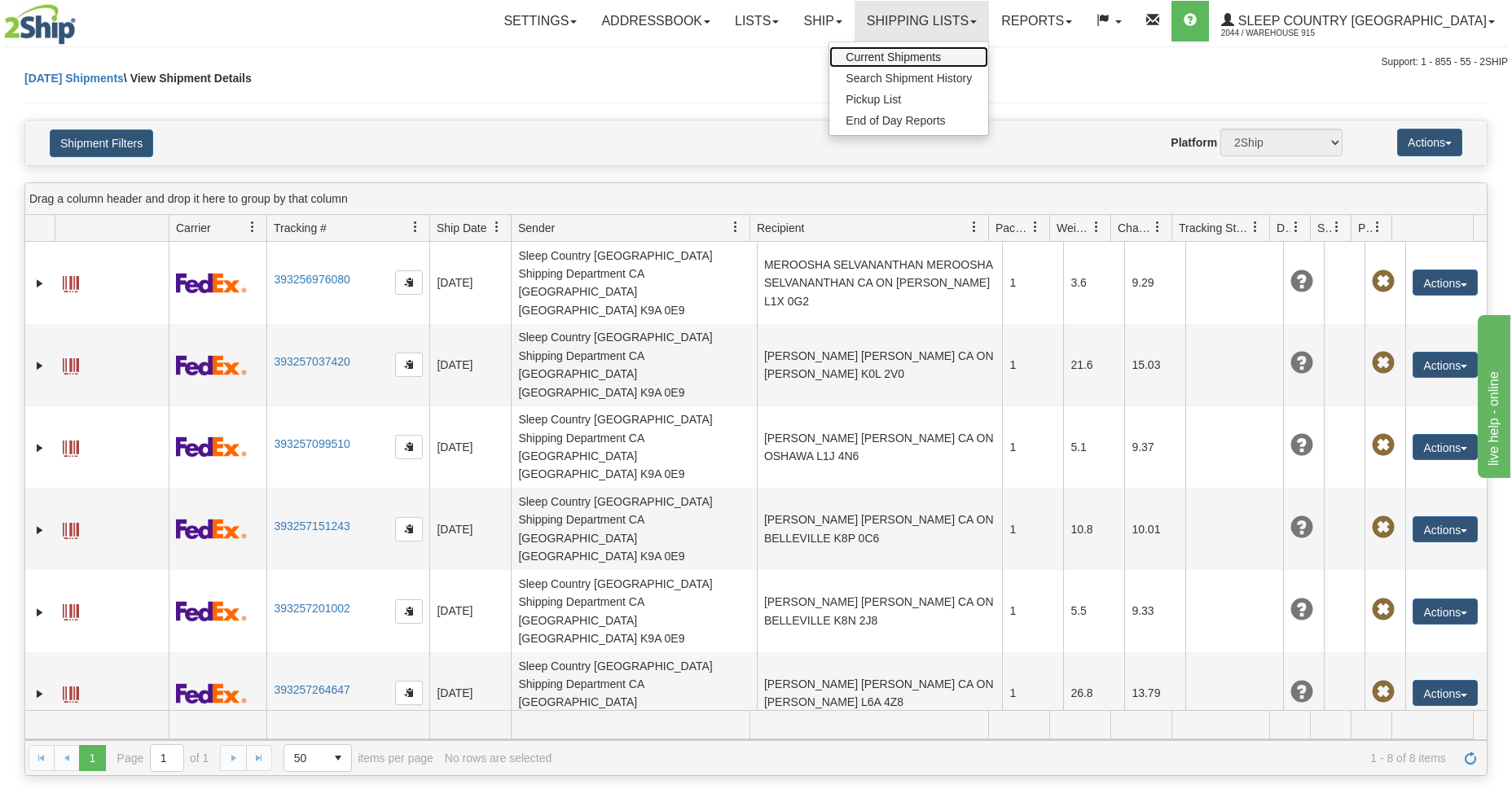
click at [987, 65] on link "Current Shipments" at bounding box center [908, 57] width 159 height 22
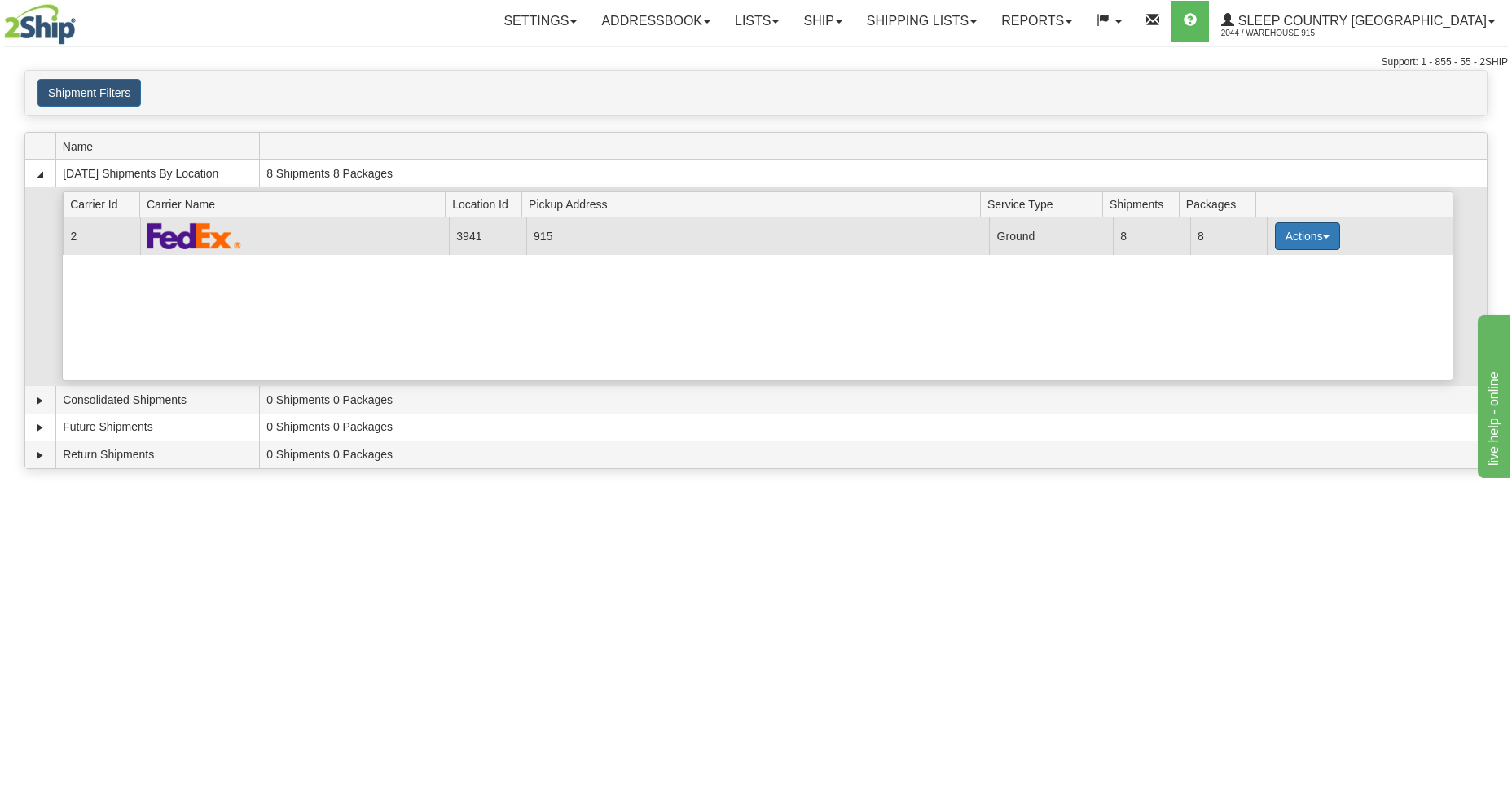
click at [1301, 239] on button "Actions" at bounding box center [1307, 236] width 65 height 27
click at [1253, 289] on span "Close" at bounding box center [1244, 288] width 37 height 12
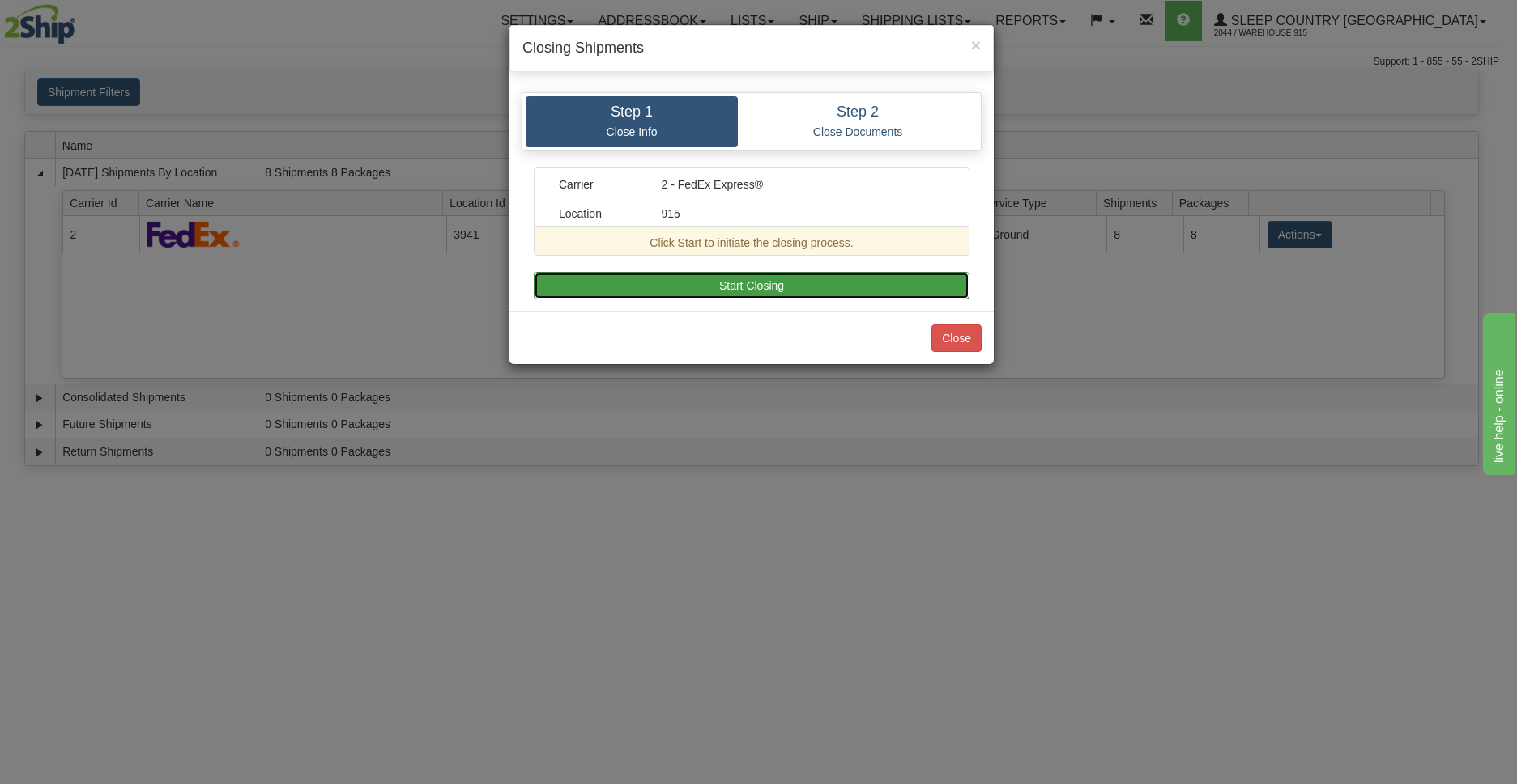
click at [764, 290] on button "Start Closing" at bounding box center [751, 285] width 436 height 27
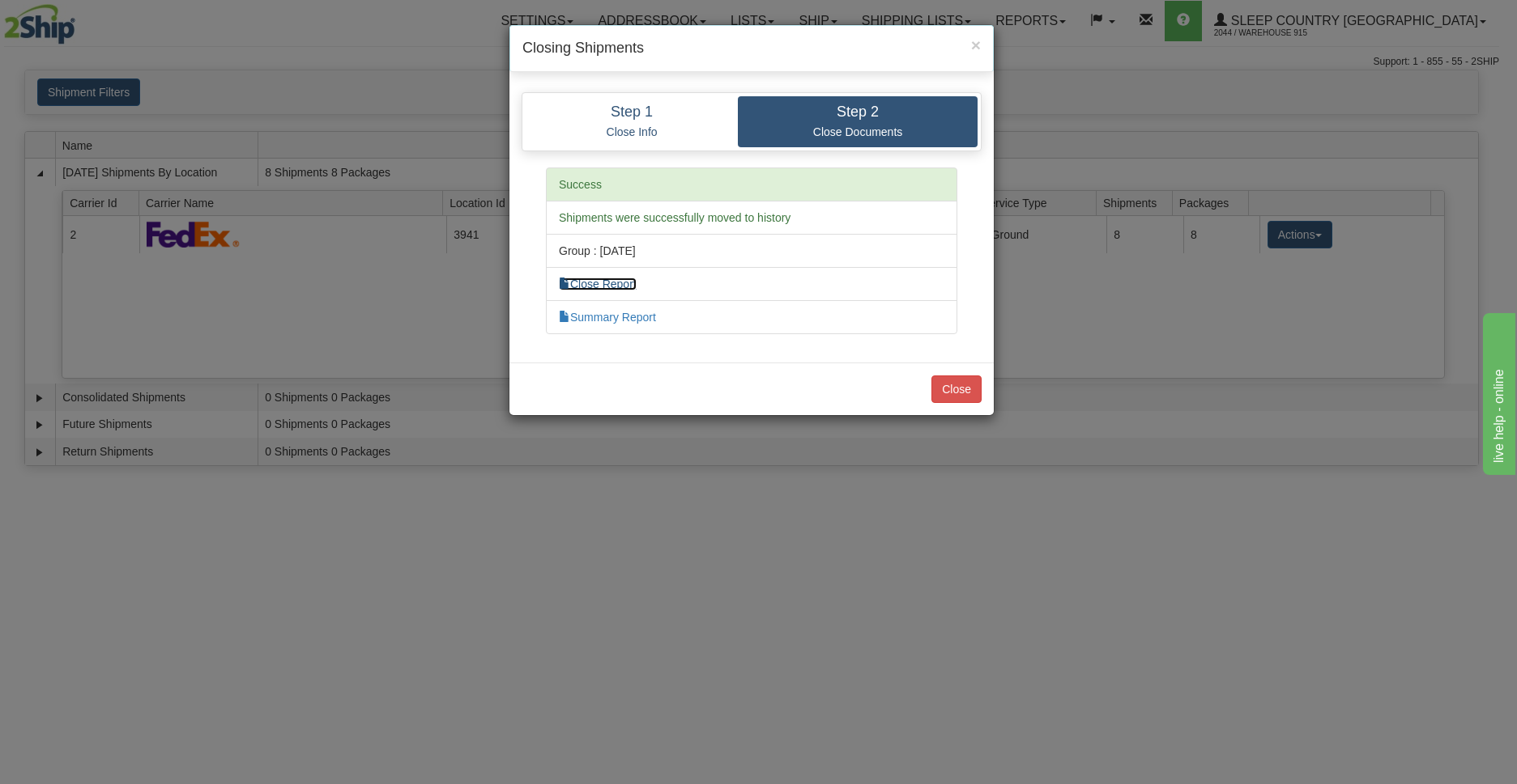
click at [607, 290] on link "Close Report" at bounding box center [597, 283] width 78 height 13
click at [946, 400] on button "Close" at bounding box center [957, 390] width 51 height 27
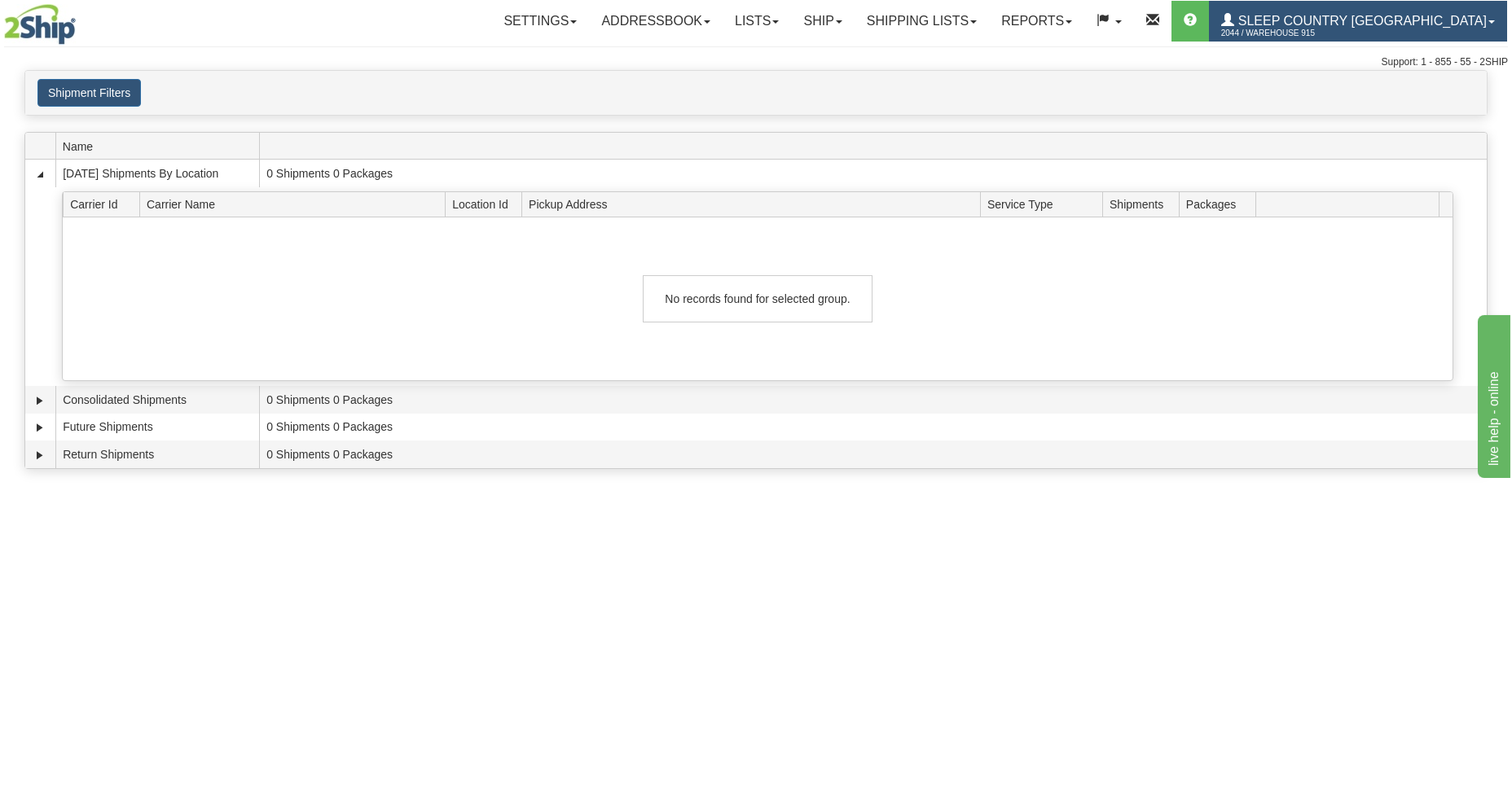
click at [1234, 23] on span at bounding box center [1227, 20] width 13 height 13
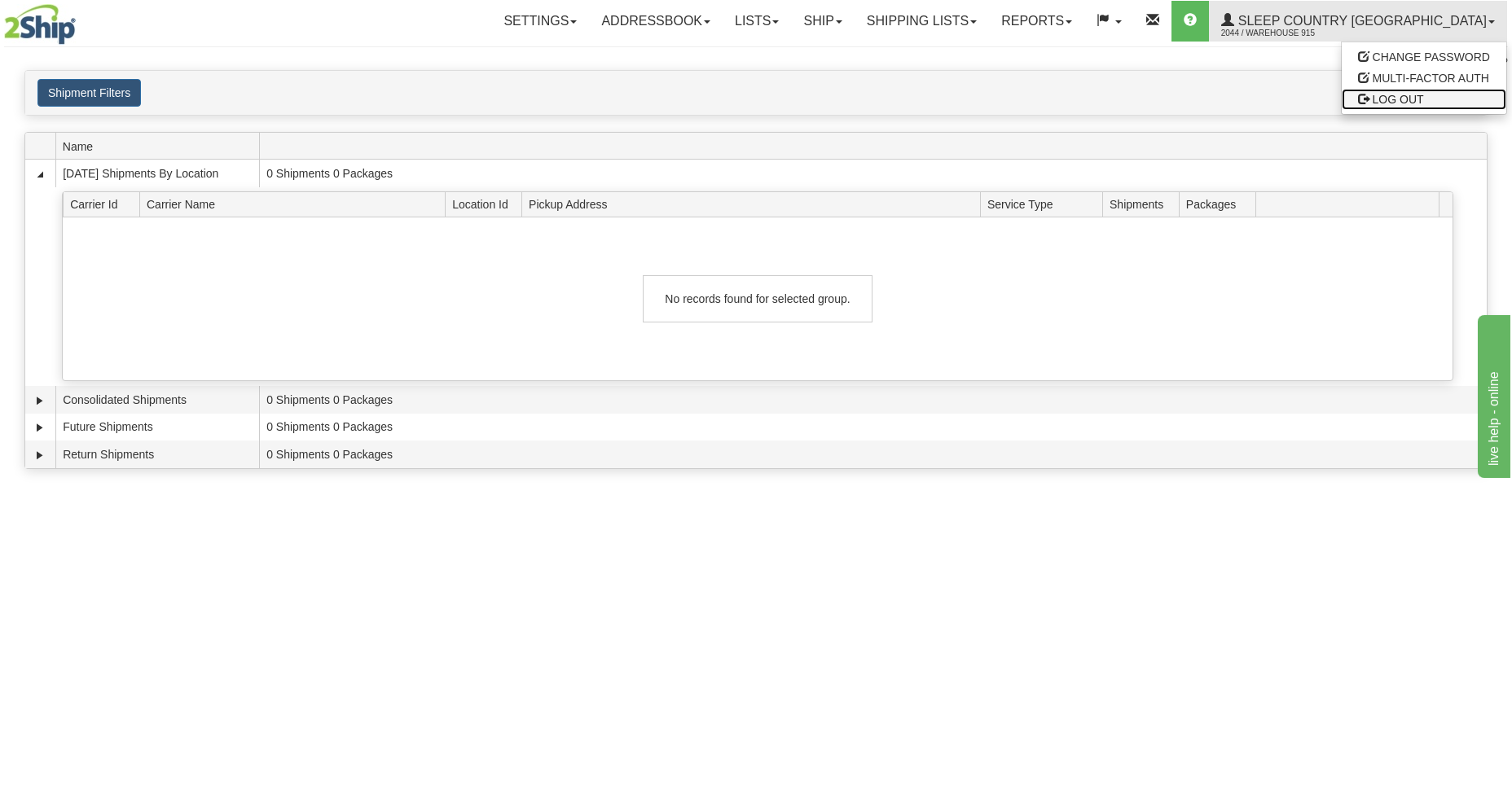
click at [1362, 104] on span at bounding box center [1363, 99] width 12 height 12
